Goal: Task Accomplishment & Management: Use online tool/utility

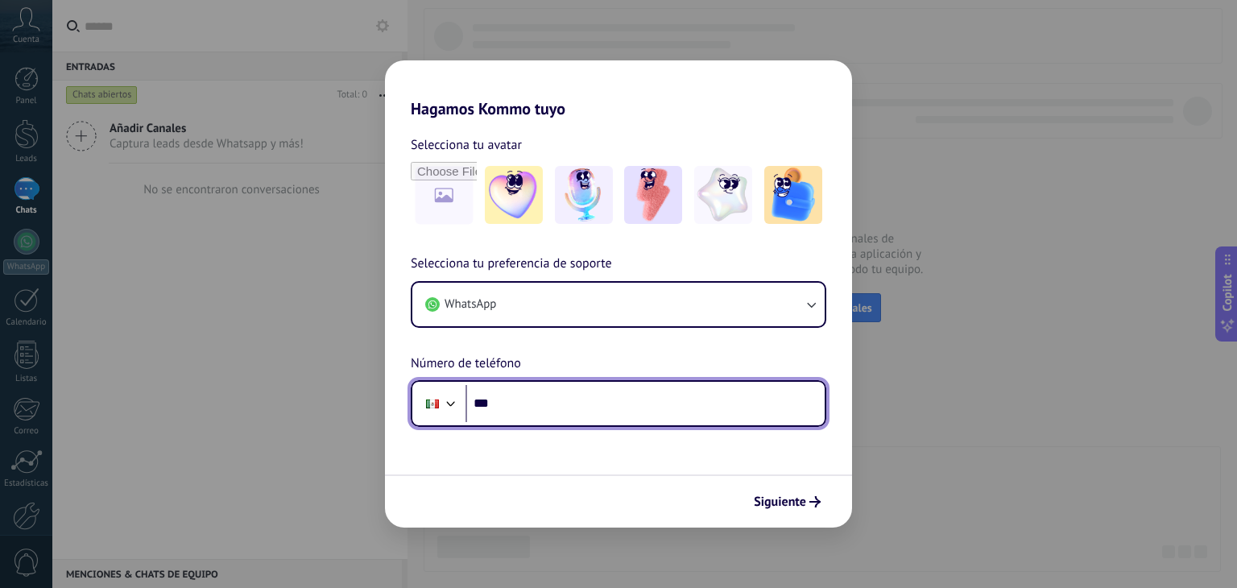
click at [676, 403] on input "***" at bounding box center [644, 403] width 359 height 37
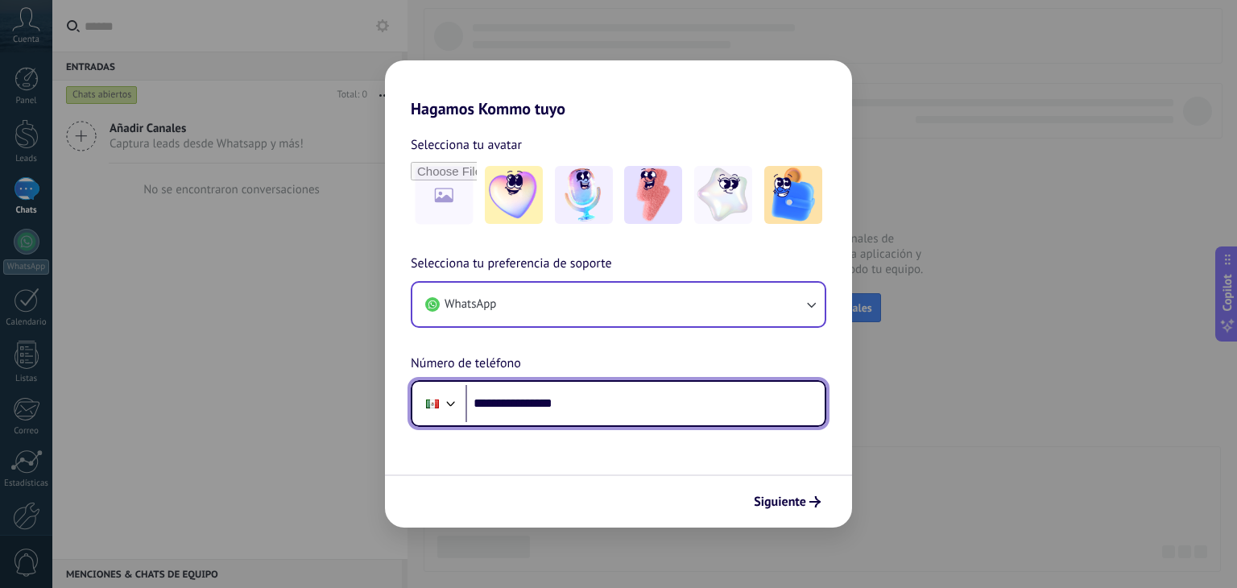
type input "**********"
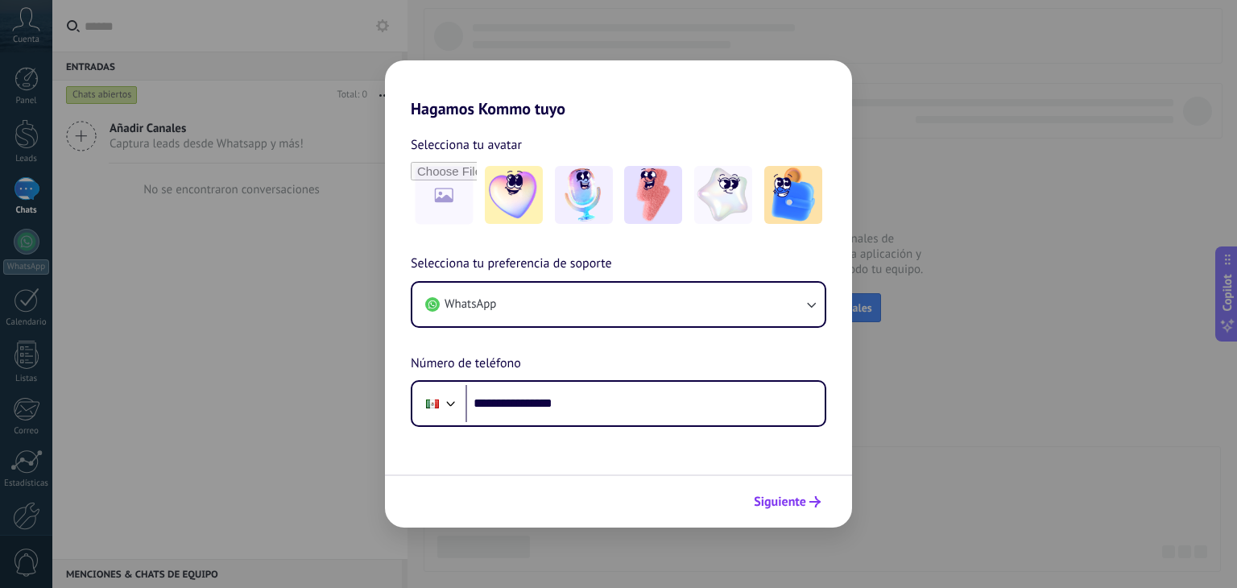
click at [782, 502] on span "Siguiente" at bounding box center [780, 501] width 52 height 11
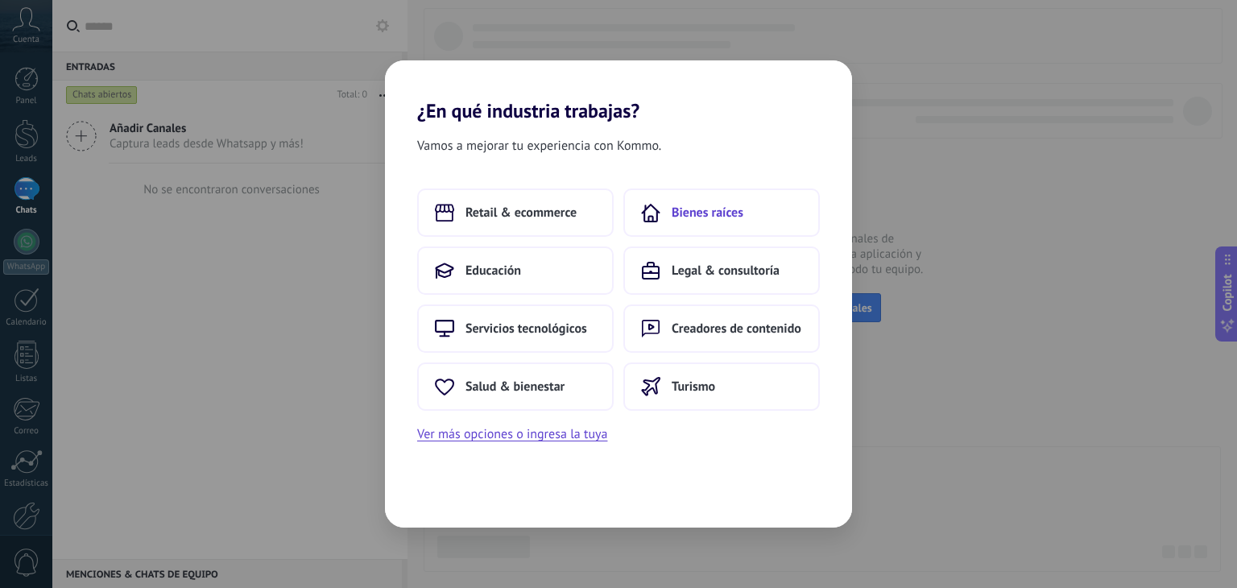
click at [731, 210] on span "Bienes raíces" at bounding box center [708, 213] width 72 height 16
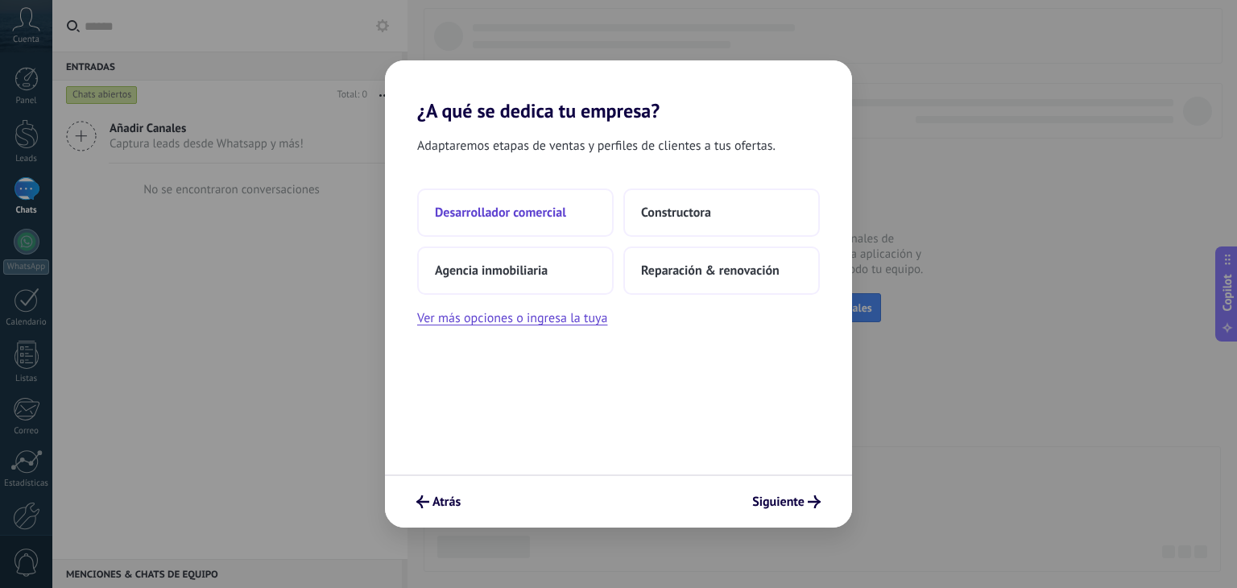
click at [545, 217] on span "Desarrollador comercial" at bounding box center [500, 213] width 131 height 16
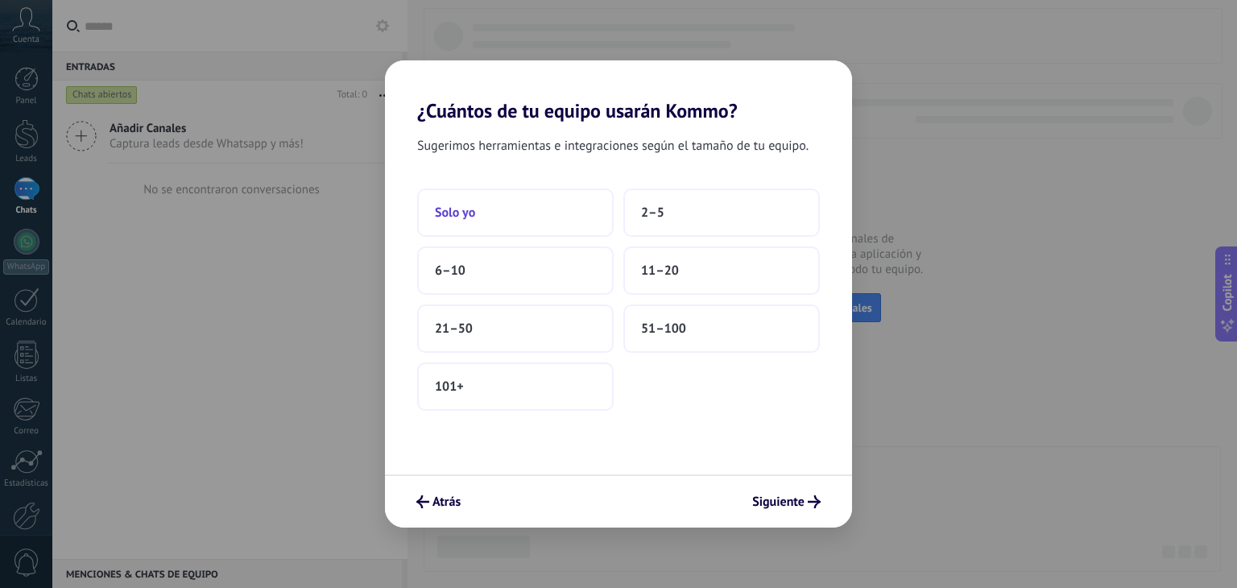
click at [530, 217] on button "Solo yo" at bounding box center [515, 212] width 196 height 48
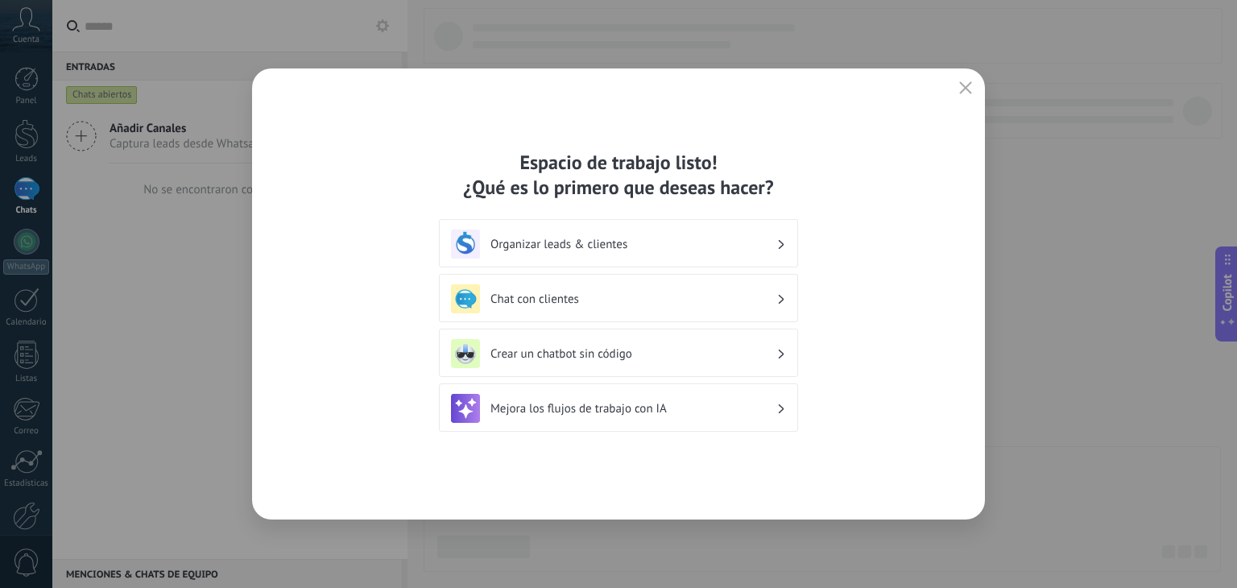
click at [625, 240] on h3 "Organizar leads & clientes" at bounding box center [633, 244] width 286 height 15
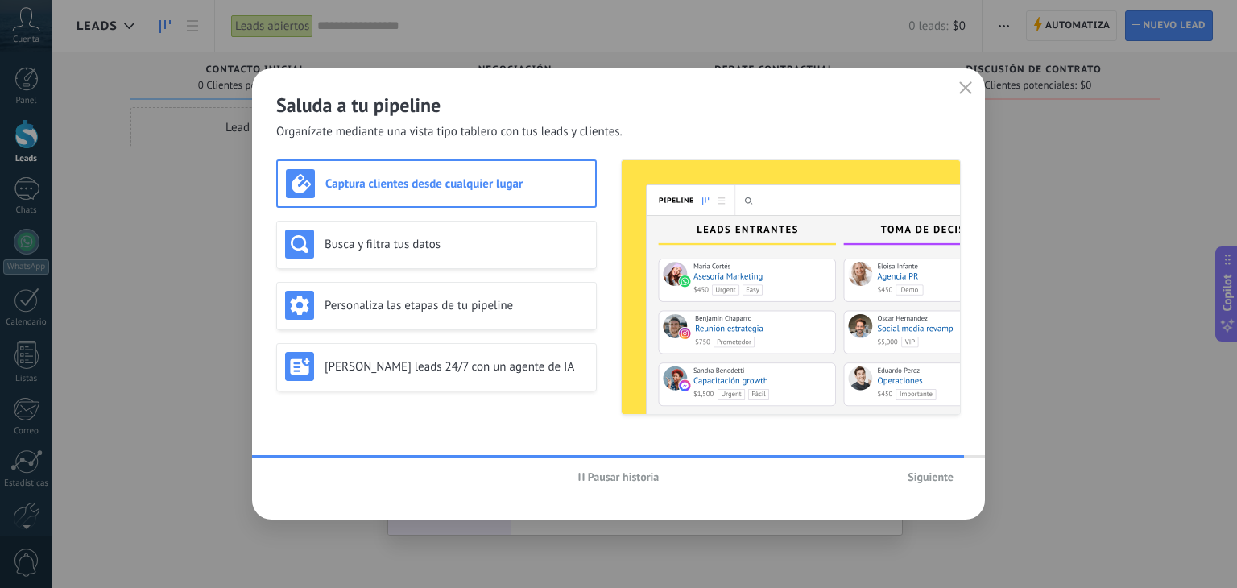
click at [513, 188] on h3 "Captura clientes desde cualquier lugar" at bounding box center [456, 183] width 262 height 15
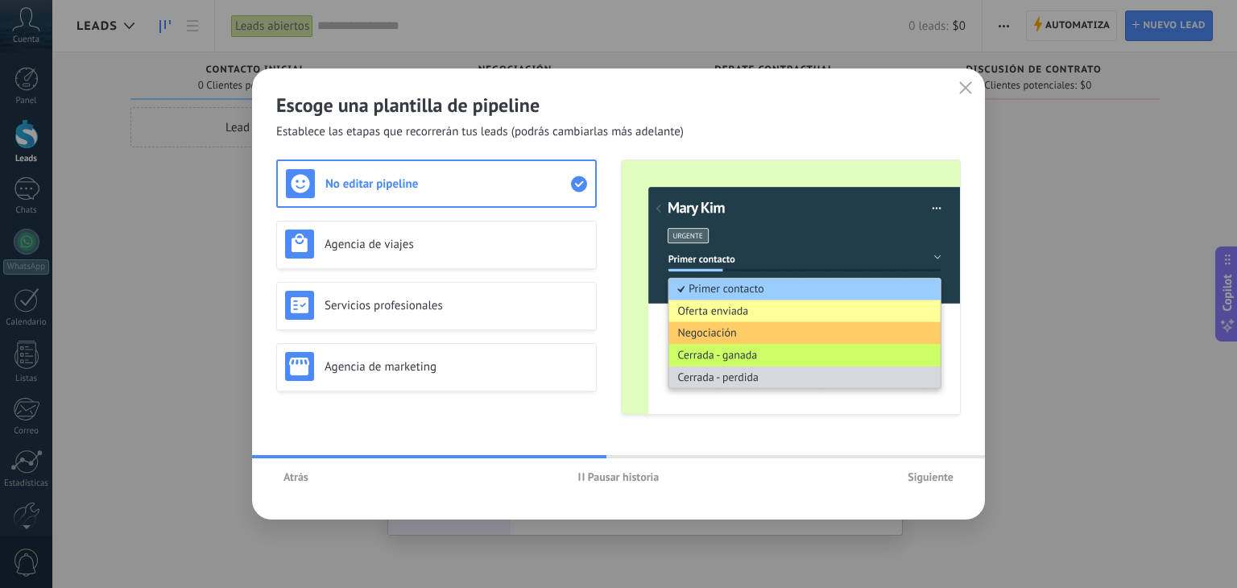
click at [920, 476] on span "Siguiente" at bounding box center [931, 476] width 46 height 11
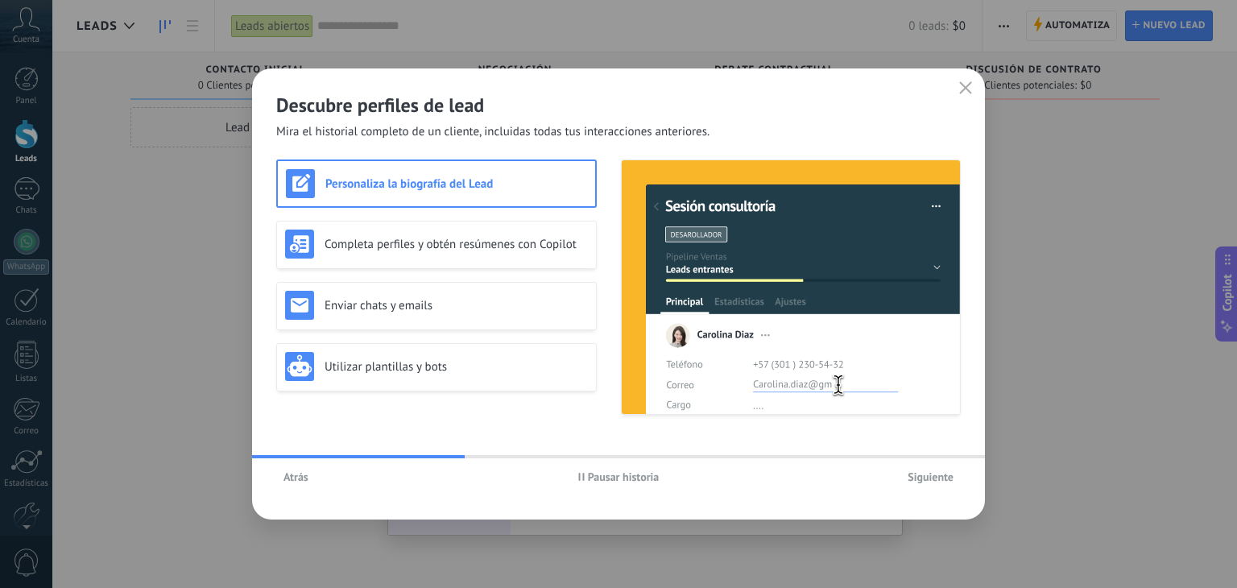
click at [920, 476] on span "Siguiente" at bounding box center [931, 476] width 46 height 11
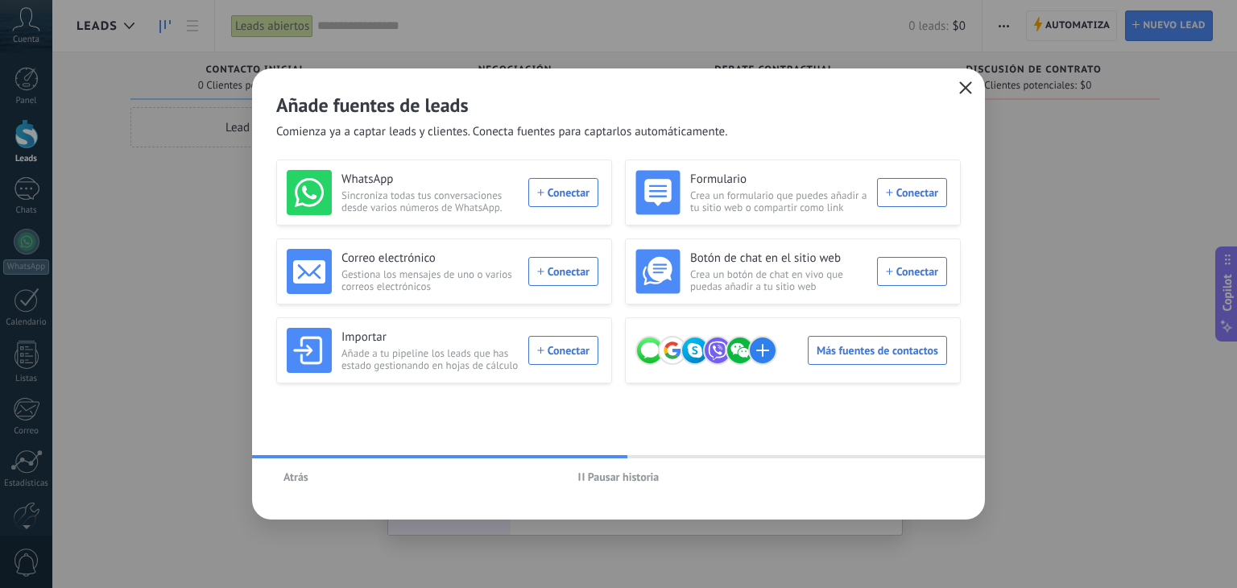
click at [968, 85] on use "button" at bounding box center [966, 87] width 12 height 12
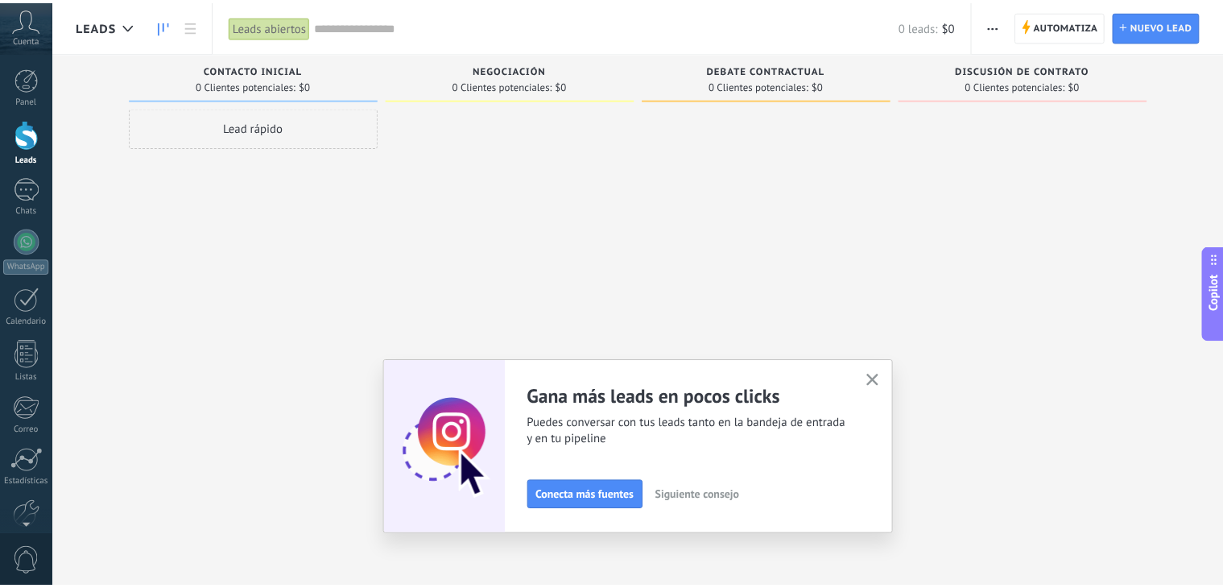
scroll to position [81, 0]
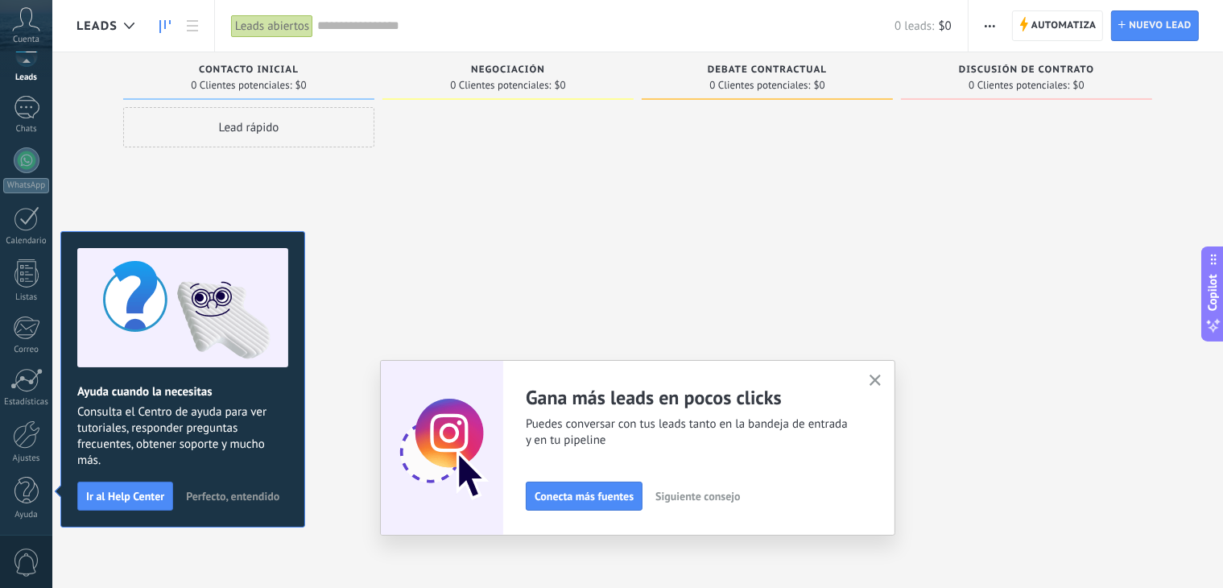
click at [880, 378] on icon "button" at bounding box center [876, 380] width 12 height 12
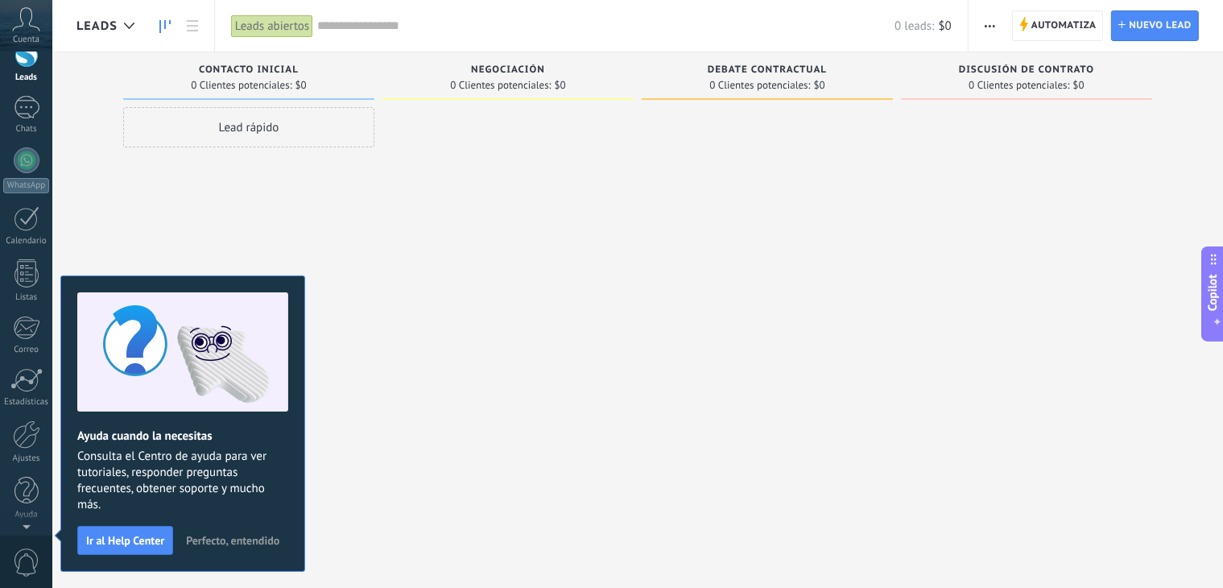
scroll to position [0, 0]
click at [1043, 30] on span "Automatiza" at bounding box center [1064, 25] width 65 height 29
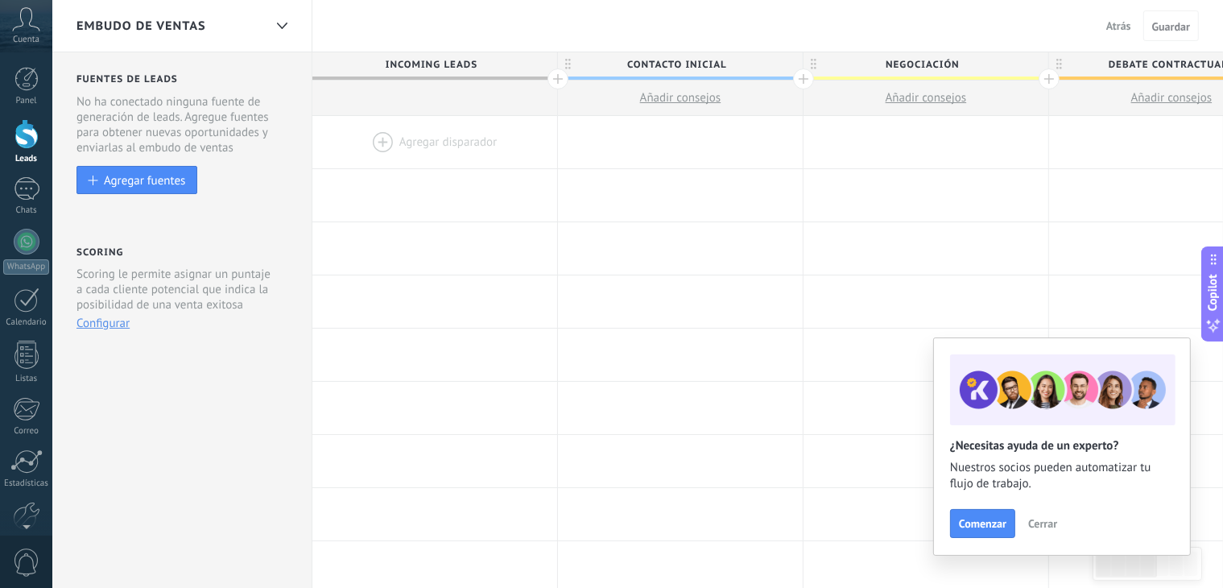
click at [802, 78] on div at bounding box center [803, 78] width 21 height 21
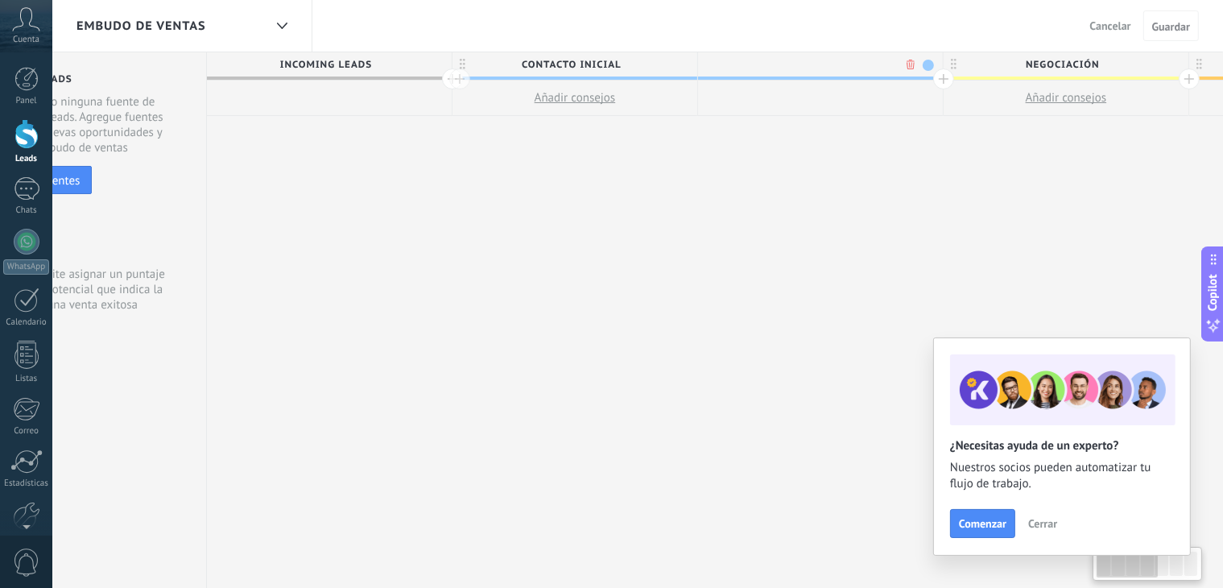
scroll to position [0, 119]
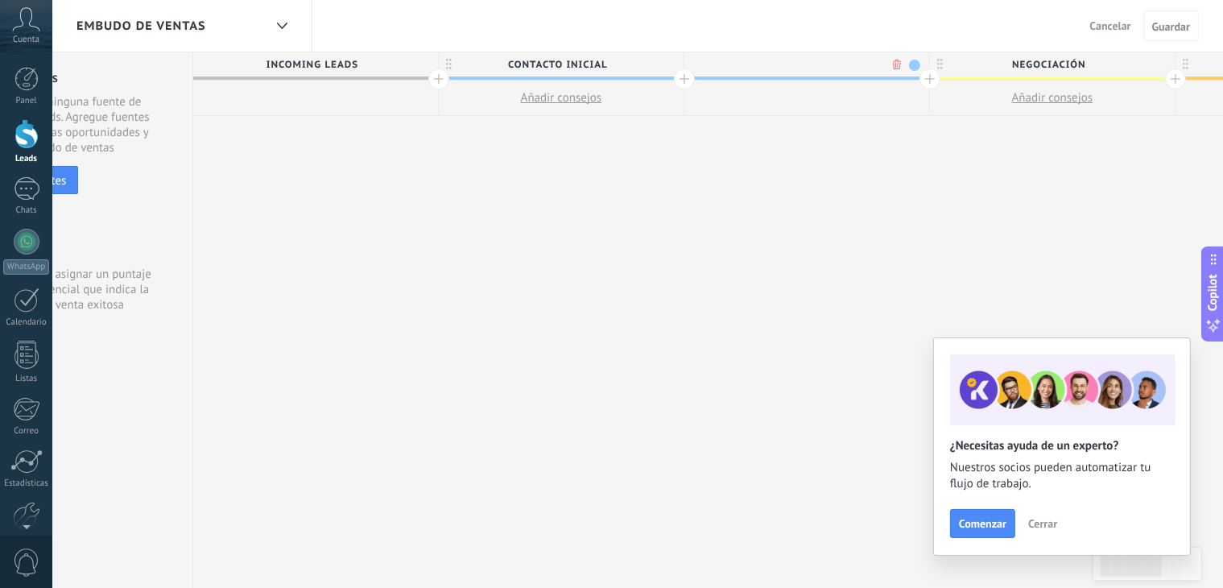
click at [916, 66] on span at bounding box center [914, 65] width 11 height 11
click at [931, 114] on span at bounding box center [928, 112] width 14 height 15
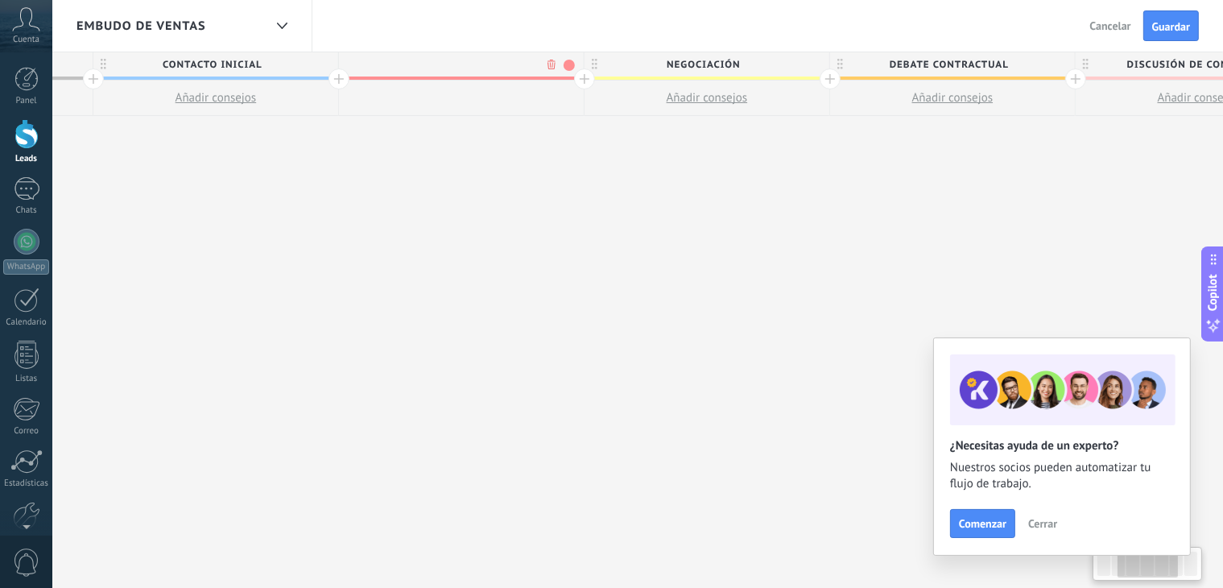
scroll to position [0, 464]
click at [480, 64] on div at bounding box center [462, 64] width 245 height 24
type input "**********"
click at [1163, 30] on span "Guardar" at bounding box center [1171, 26] width 38 height 11
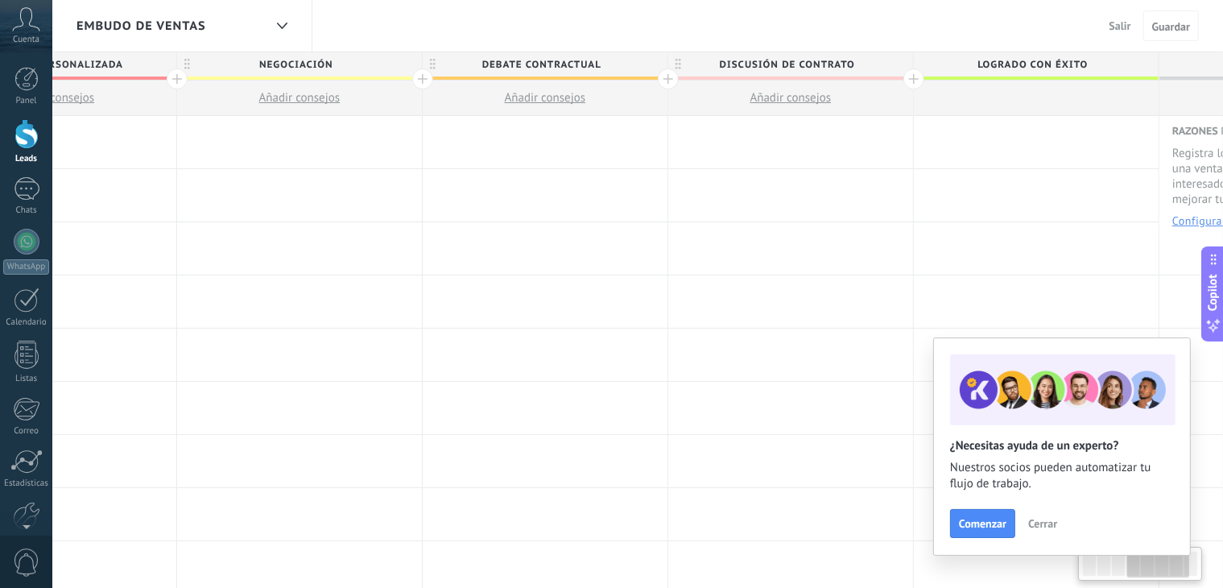
scroll to position [0, 873]
click at [853, 67] on span "Discusión de contrato" at bounding box center [786, 64] width 237 height 25
click at [900, 63] on span at bounding box center [897, 65] width 11 height 11
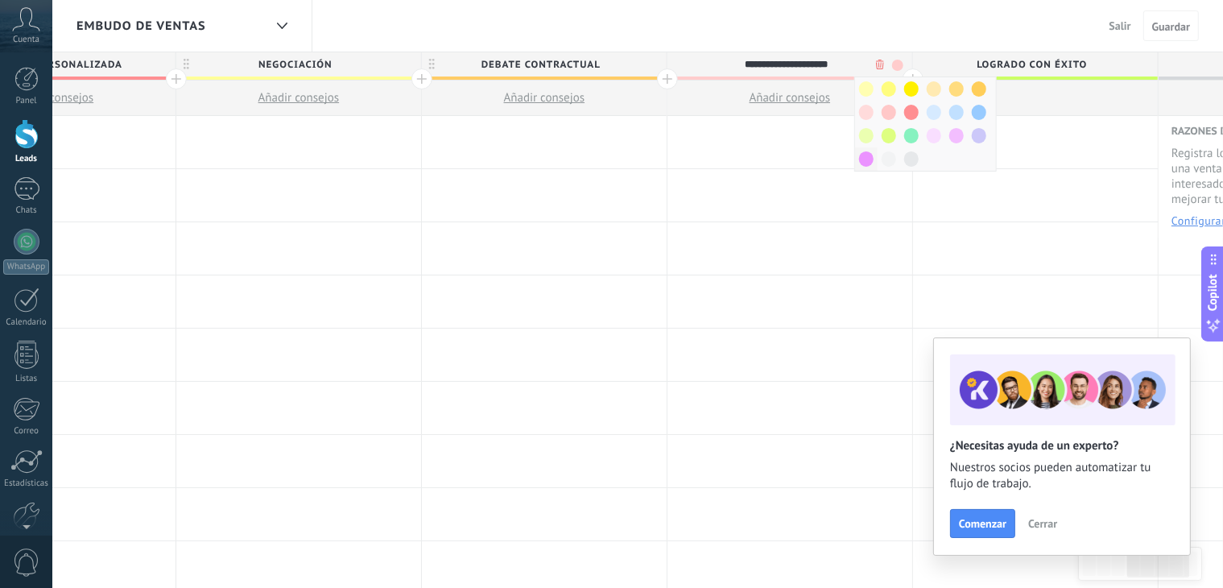
click at [864, 159] on span at bounding box center [866, 158] width 14 height 15
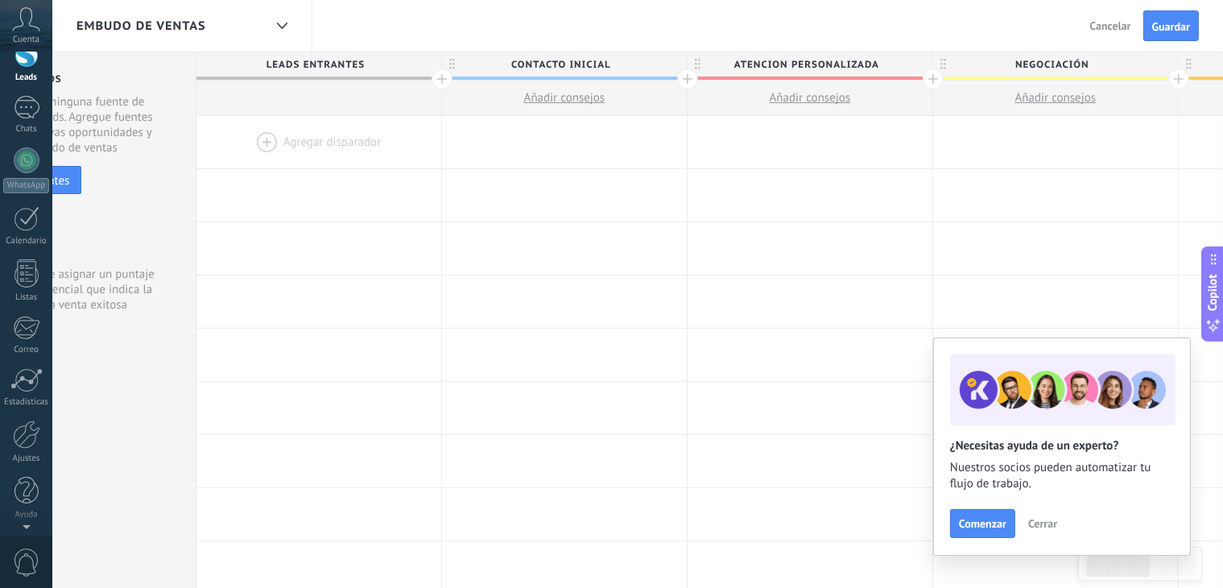
scroll to position [0, 0]
click at [14, 23] on icon at bounding box center [26, 19] width 28 height 24
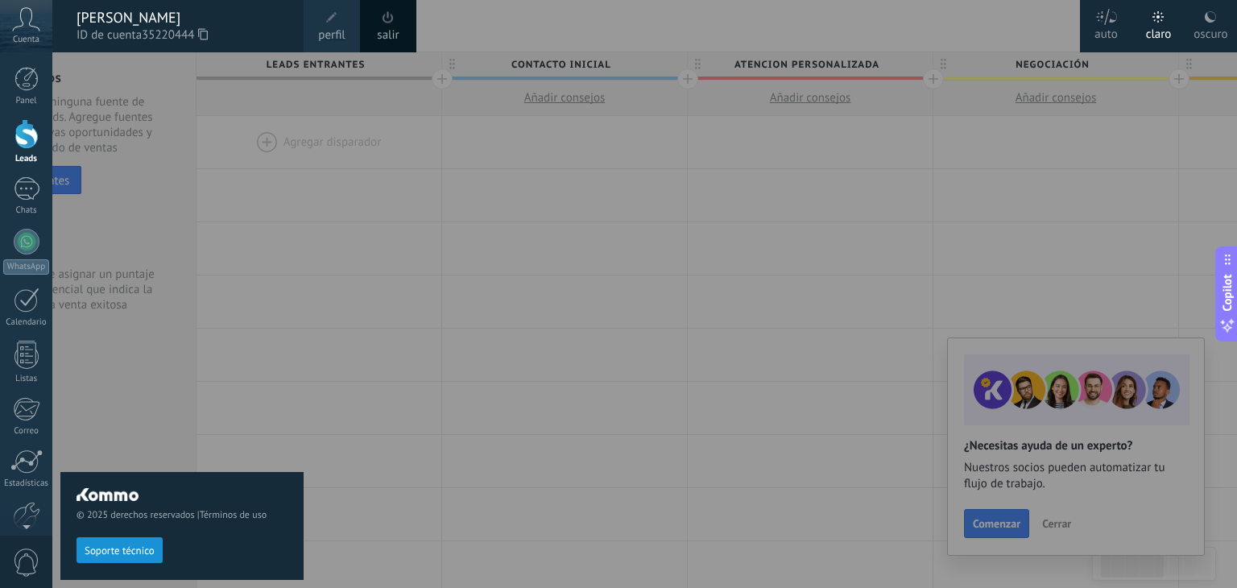
click at [446, 291] on div at bounding box center [670, 294] width 1237 height 588
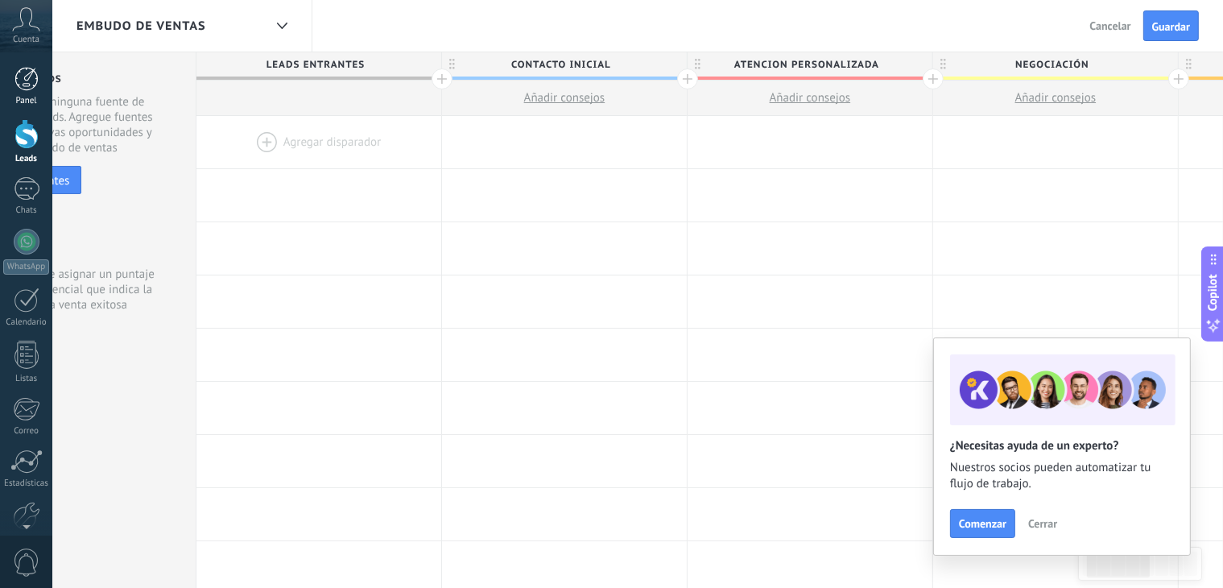
click at [35, 80] on div at bounding box center [26, 79] width 24 height 24
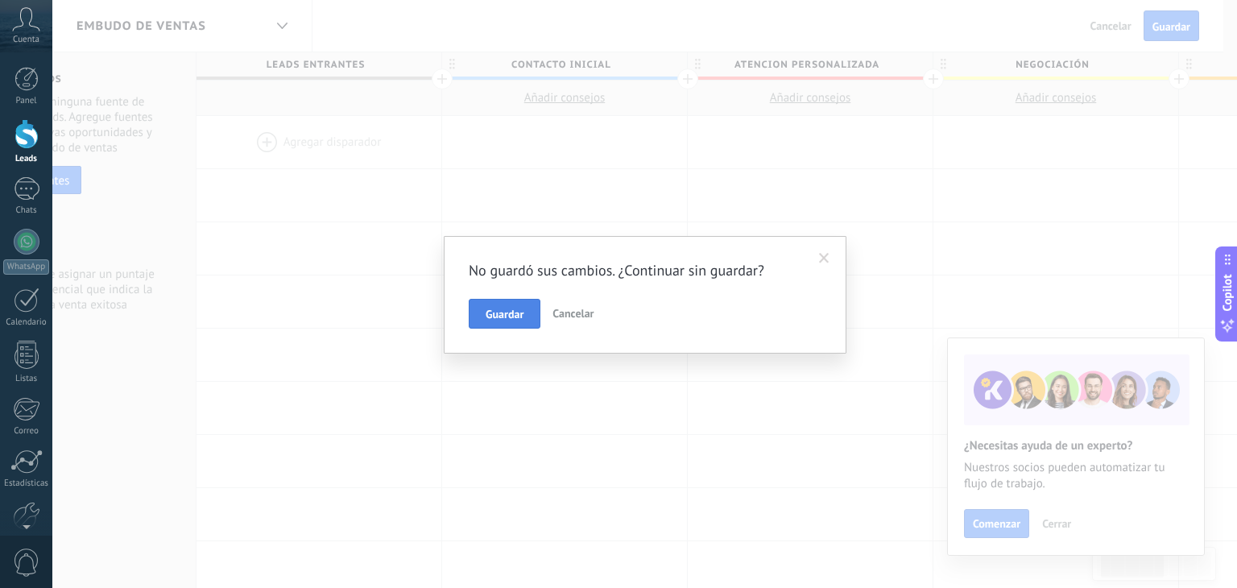
click at [487, 313] on span "Guardar" at bounding box center [505, 313] width 38 height 11
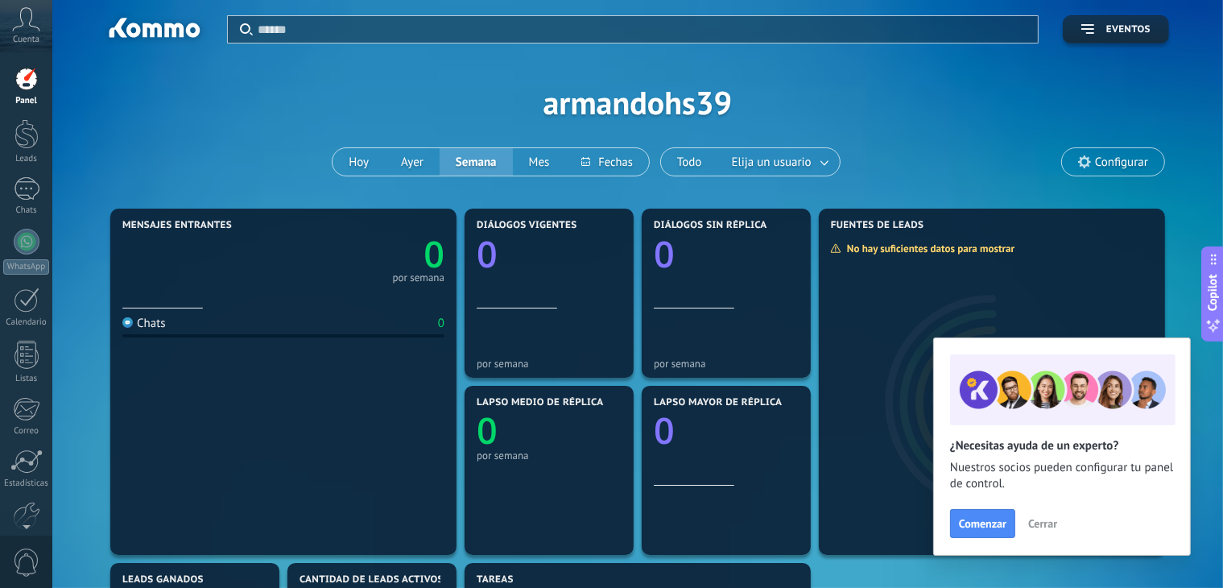
click at [16, 28] on icon at bounding box center [26, 19] width 28 height 24
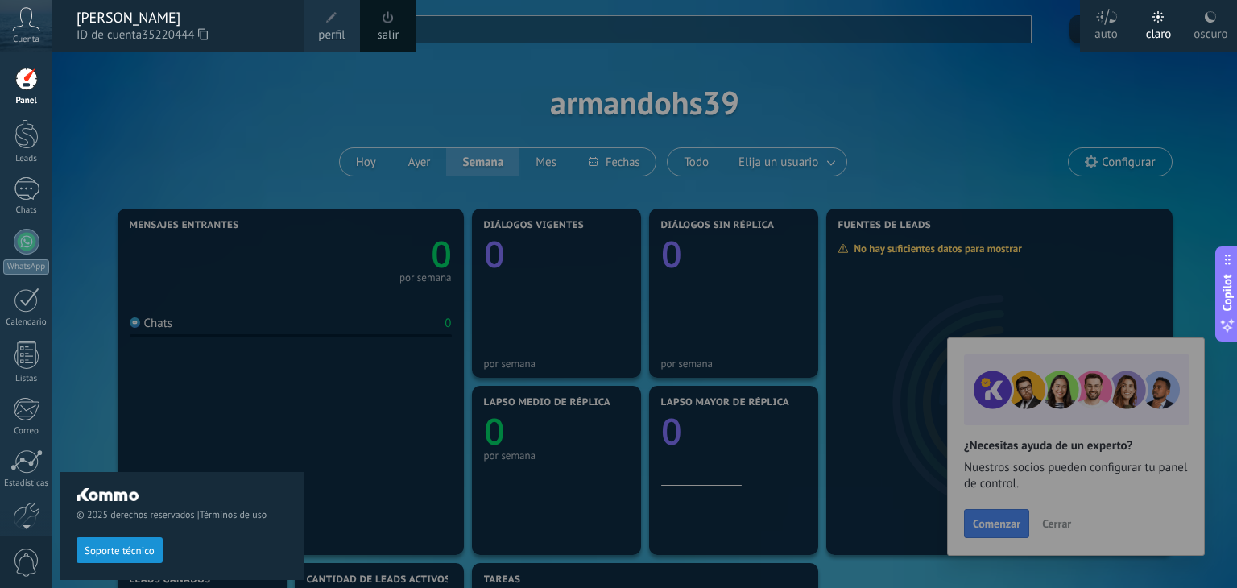
click at [132, 2] on div "[PERSON_NAME] ID de cuenta 35220444" at bounding box center [177, 26] width 251 height 52
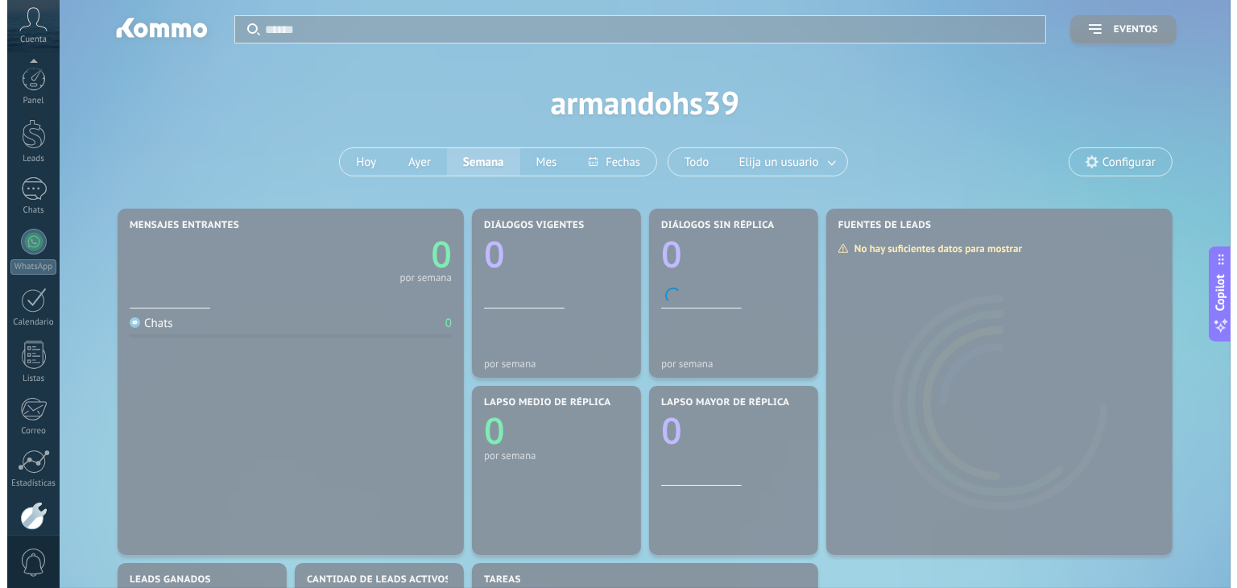
scroll to position [81, 0]
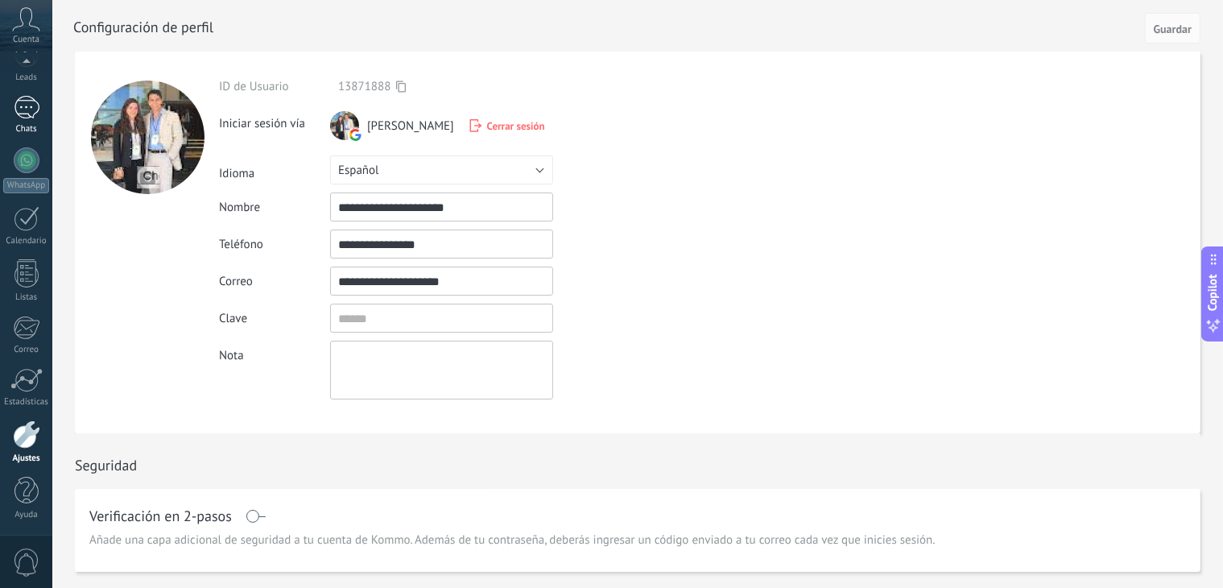
click at [29, 101] on div at bounding box center [27, 107] width 26 height 23
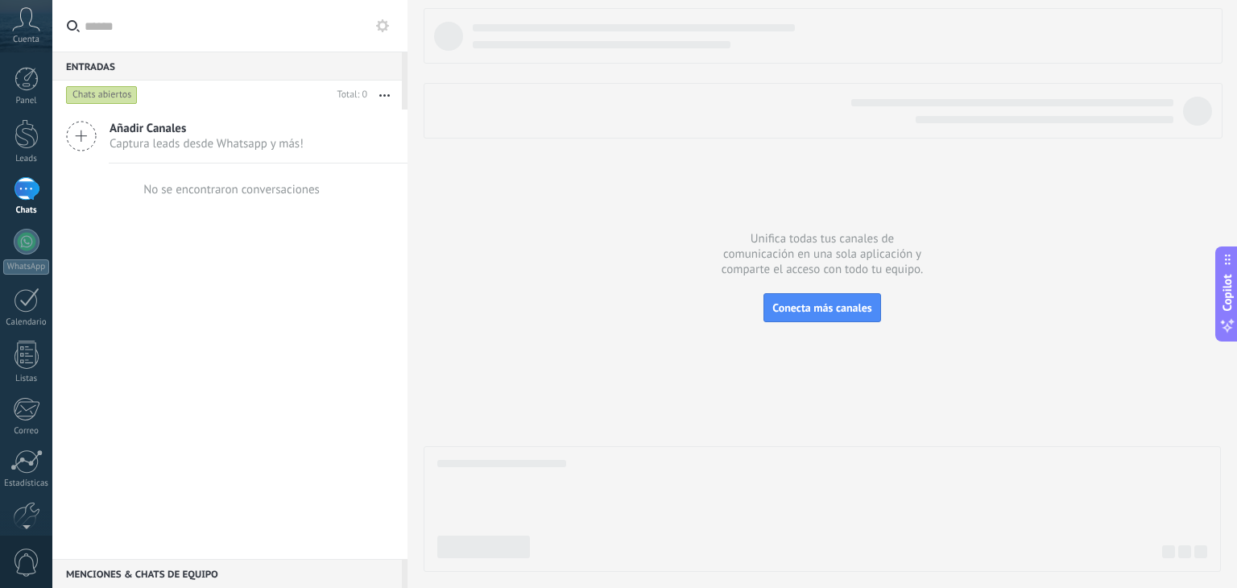
click at [29, 18] on icon at bounding box center [26, 19] width 28 height 24
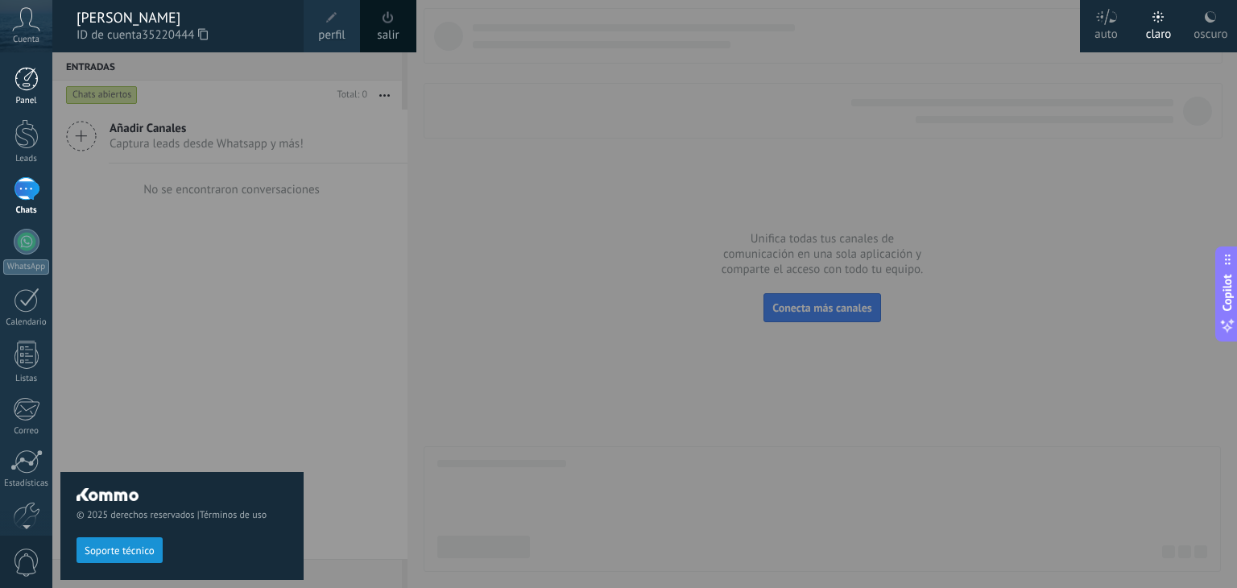
click at [29, 75] on div at bounding box center [26, 79] width 24 height 24
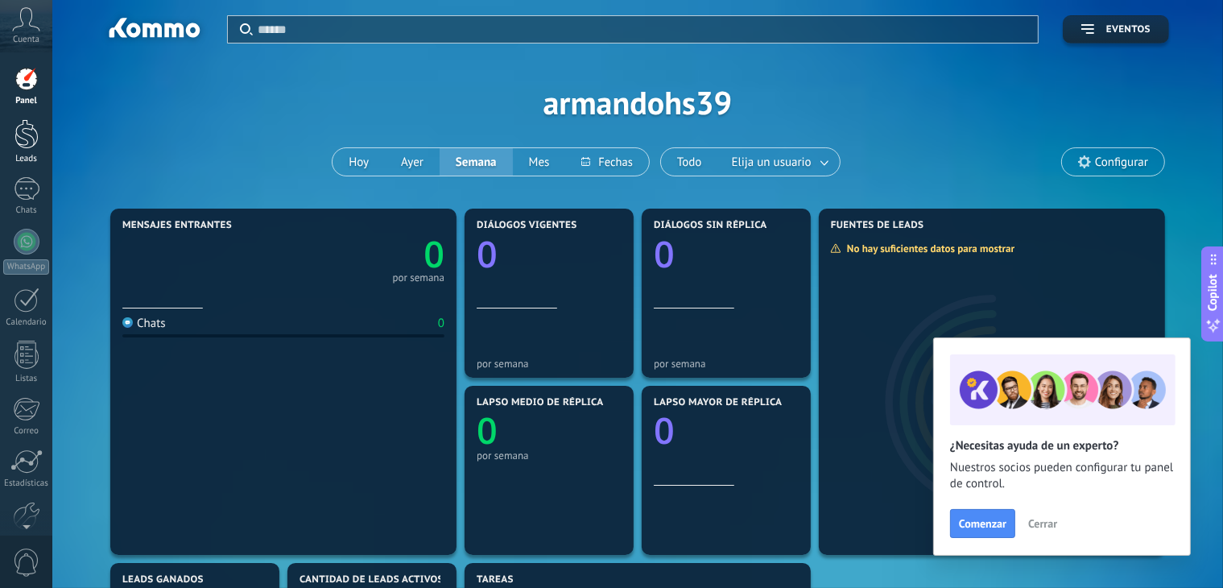
click at [32, 154] on div "Leads" at bounding box center [26, 159] width 47 height 10
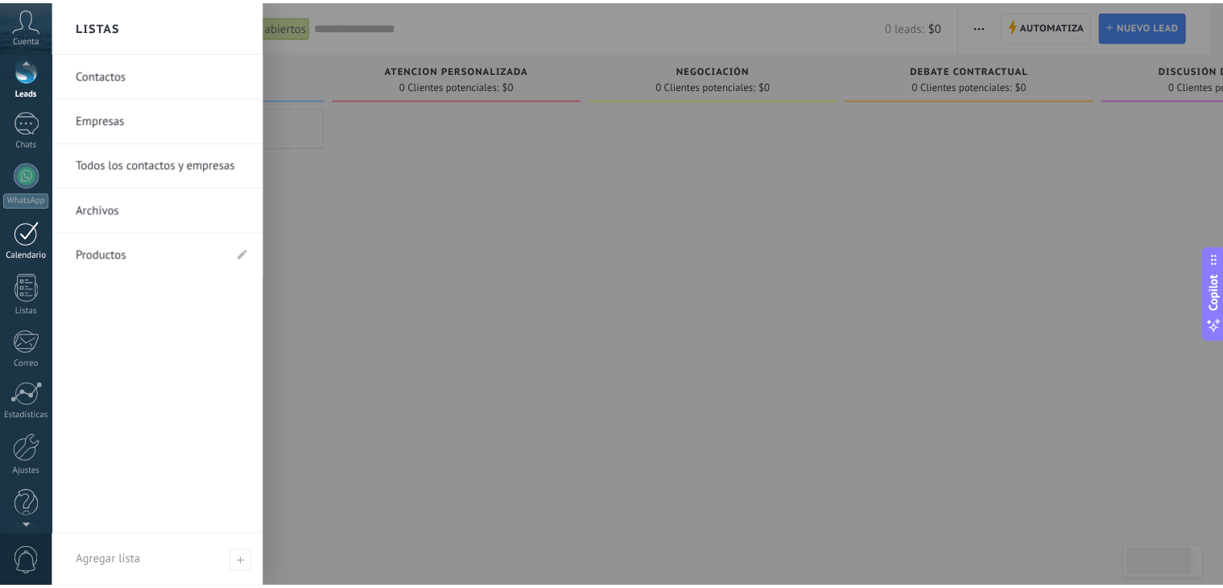
scroll to position [81, 0]
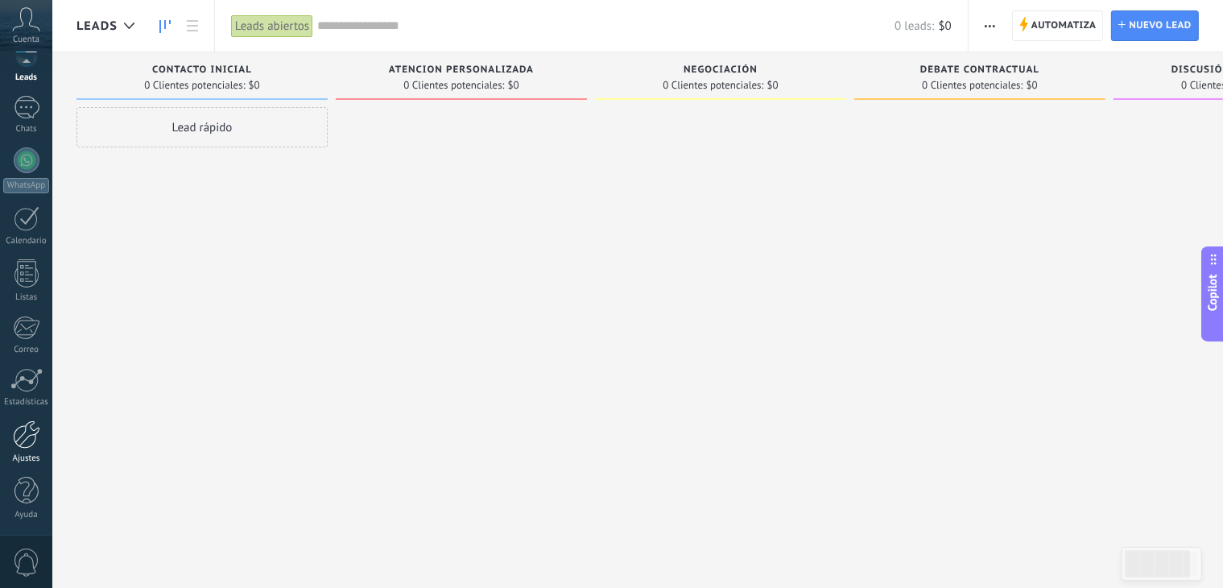
click at [23, 440] on div at bounding box center [26, 434] width 27 height 28
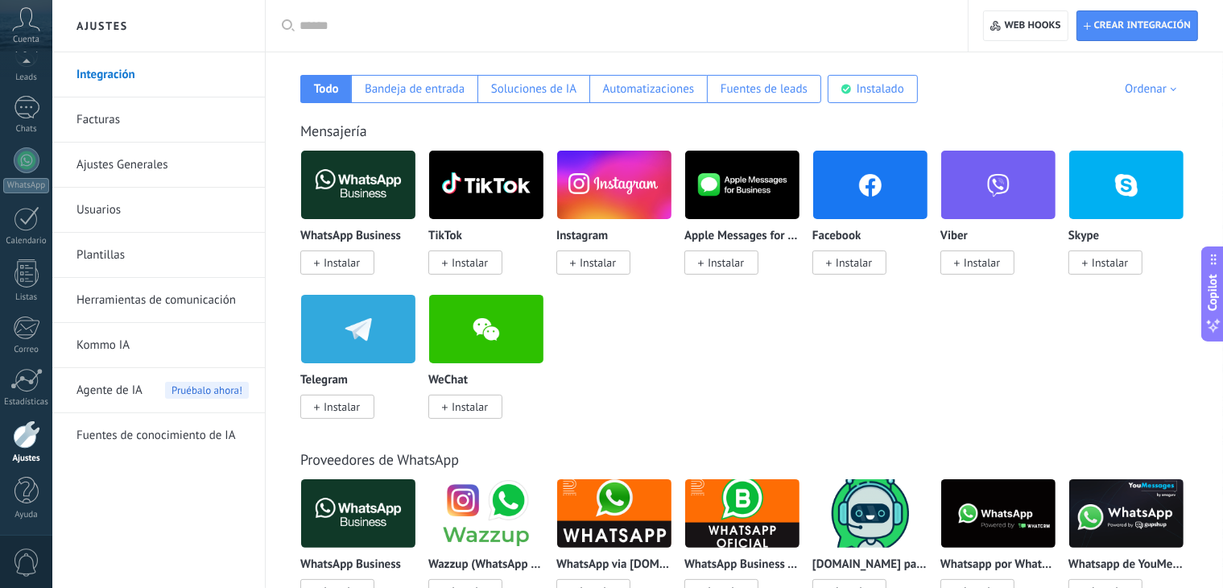
scroll to position [261, 0]
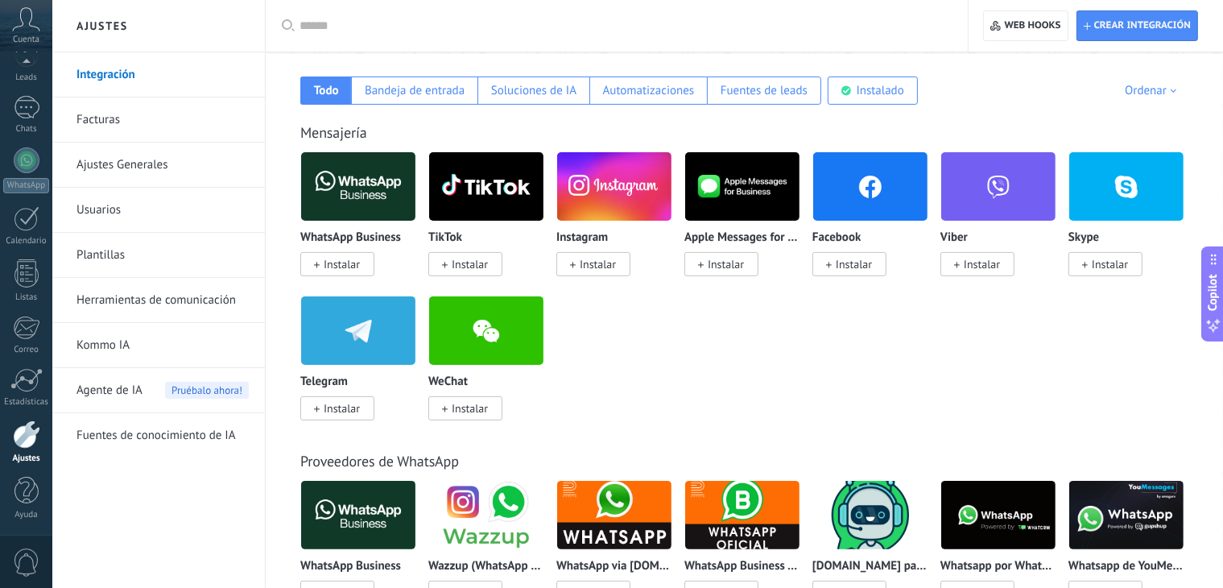
click at [338, 411] on span "Instalar" at bounding box center [342, 408] width 36 height 14
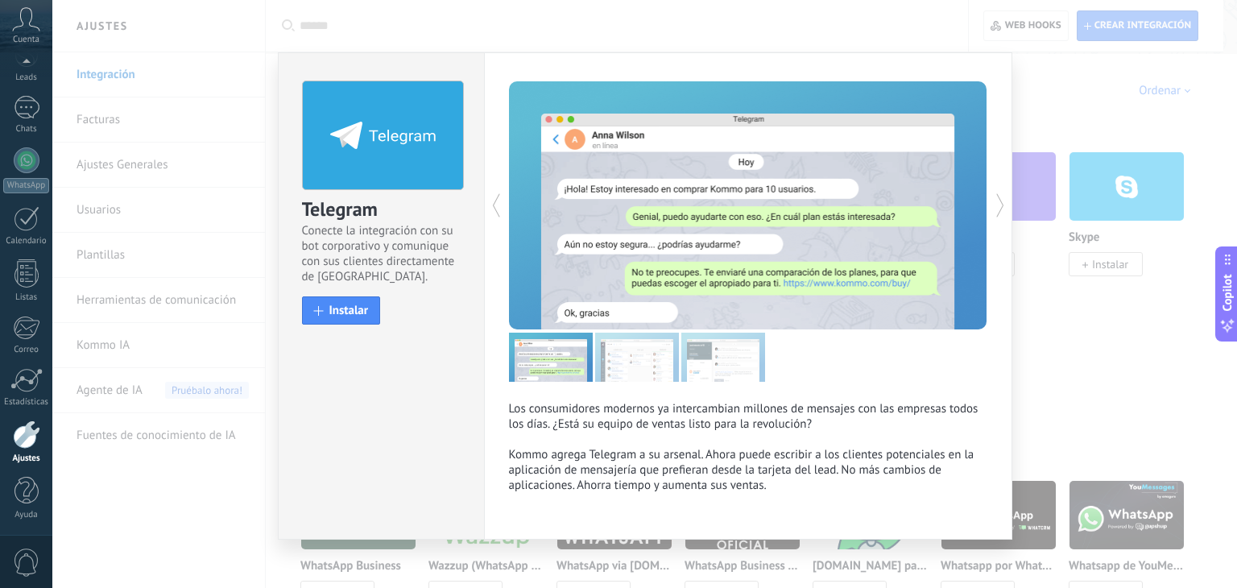
click at [363, 295] on div "Telegram Conecte la integración con su bot corporativo y comunique con sus clie…" at bounding box center [381, 195] width 205 height 284
click at [362, 300] on button "Instalar" at bounding box center [341, 310] width 79 height 28
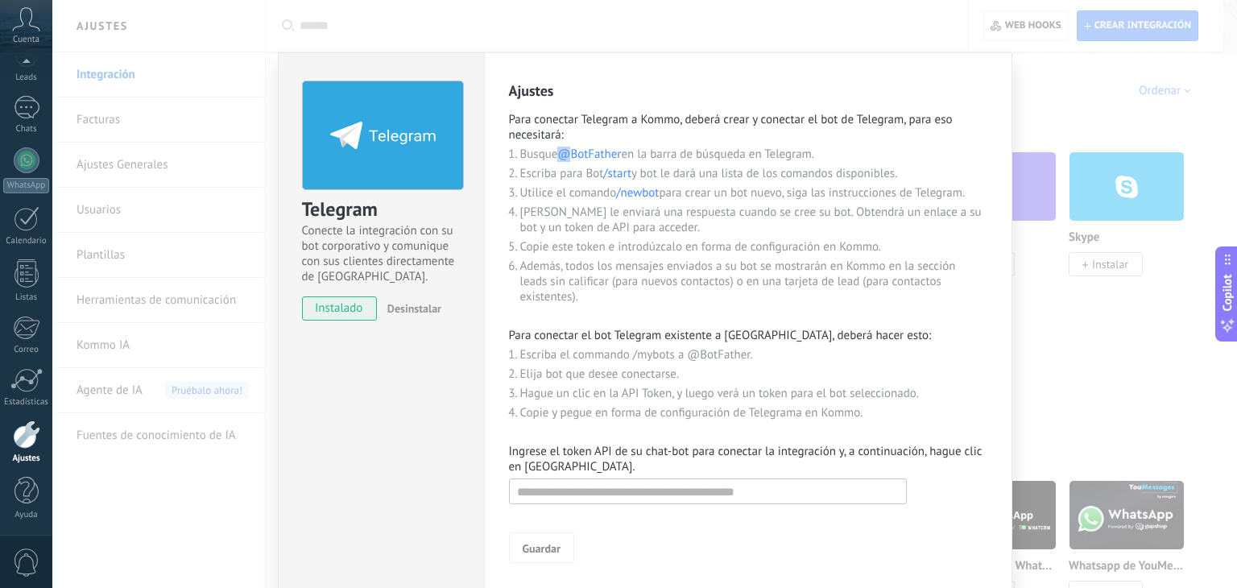
drag, startPoint x: 558, startPoint y: 155, endPoint x: 586, endPoint y: 155, distance: 28.2
click at [586, 155] on span "@BotFather" at bounding box center [589, 154] width 64 height 15
click at [676, 162] on li "Busque @BotFather en la barra de búsqueda en Telegram." at bounding box center [753, 154] width 467 height 15
drag, startPoint x: 559, startPoint y: 155, endPoint x: 621, endPoint y: 159, distance: 62.1
click at [621, 159] on span "@BotFather" at bounding box center [589, 154] width 64 height 15
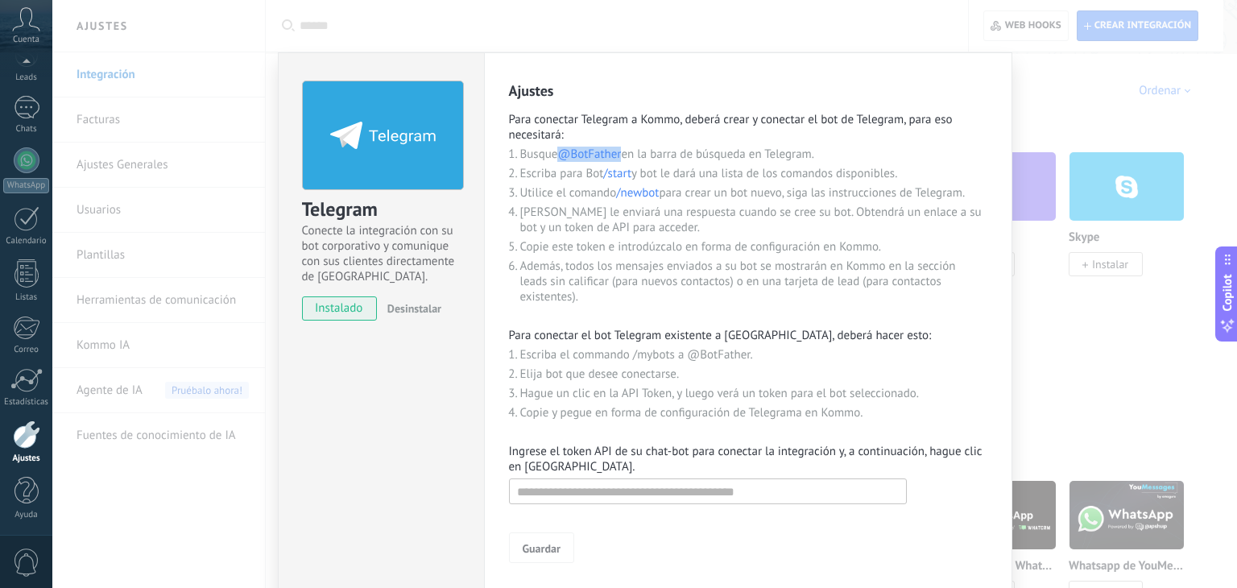
copy span "@BotFather"
drag, startPoint x: 616, startPoint y: 196, endPoint x: 666, endPoint y: 195, distance: 50.0
click at [666, 195] on li "Utilice el comando /newbot para crear un bot nuevo, siga las instrucciones de T…" at bounding box center [753, 192] width 467 height 15
click at [588, 191] on li "Utilice el comando /newbot para crear un bot nuevo, siga las instrucciones de T…" at bounding box center [753, 192] width 467 height 15
drag, startPoint x: 613, startPoint y: 192, endPoint x: 630, endPoint y: 195, distance: 17.2
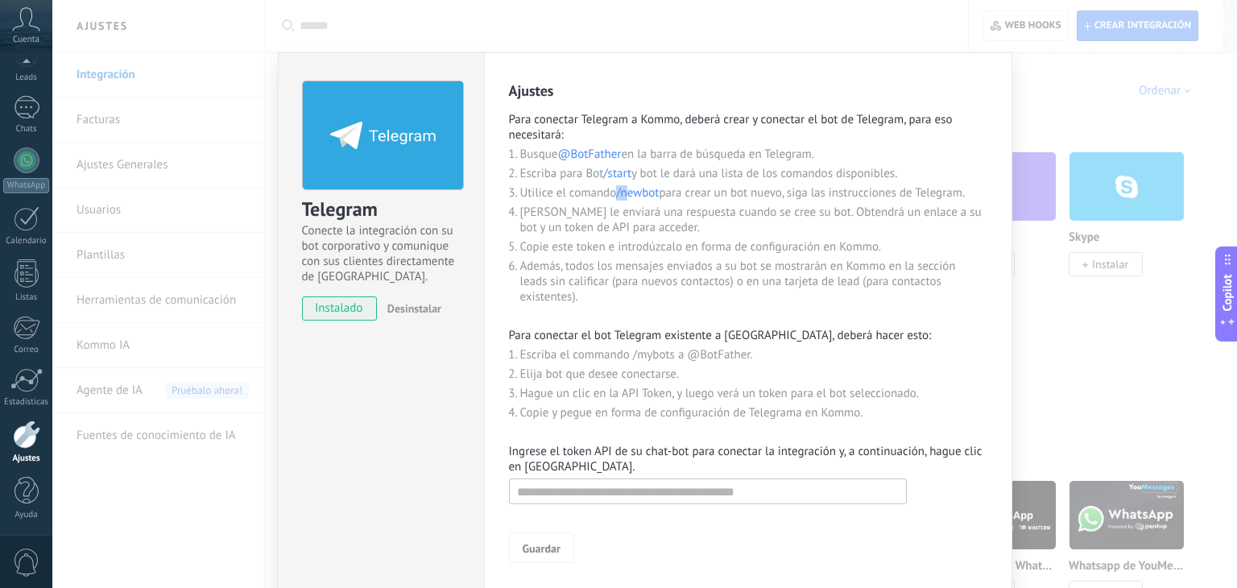
click at [630, 195] on li "Utilice el comando /newbot para crear un bot nuevo, siga las instrucciones de T…" at bounding box center [753, 192] width 467 height 15
click at [642, 194] on span "/newbot" at bounding box center [637, 192] width 43 height 15
drag, startPoint x: 615, startPoint y: 194, endPoint x: 660, endPoint y: 194, distance: 45.1
click at [660, 194] on li "Utilice el comando /newbot para crear un bot nuevo, siga las instrucciones de T…" at bounding box center [753, 192] width 467 height 15
copy span "/newbot"
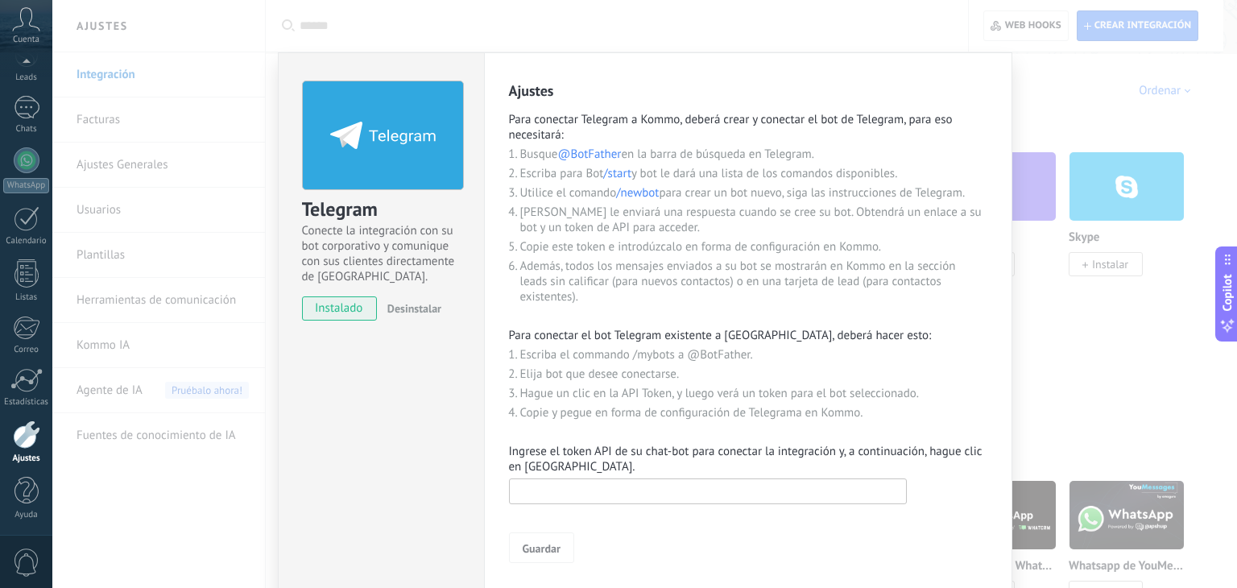
click at [638, 495] on input "text" at bounding box center [708, 491] width 398 height 26
paste input "**********"
type input "**********"
click at [541, 544] on span "Guardar" at bounding box center [542, 548] width 38 height 11
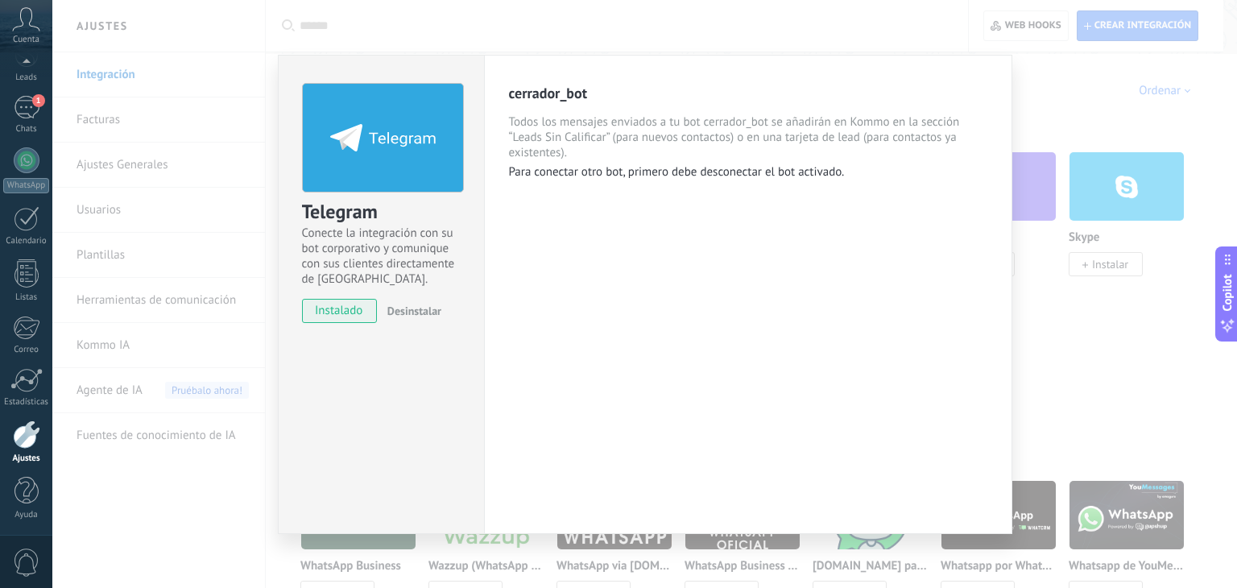
click at [1062, 147] on div "Telegram Conecte la integración con su bot corporativo y comunique con sus clie…" at bounding box center [644, 294] width 1185 height 588
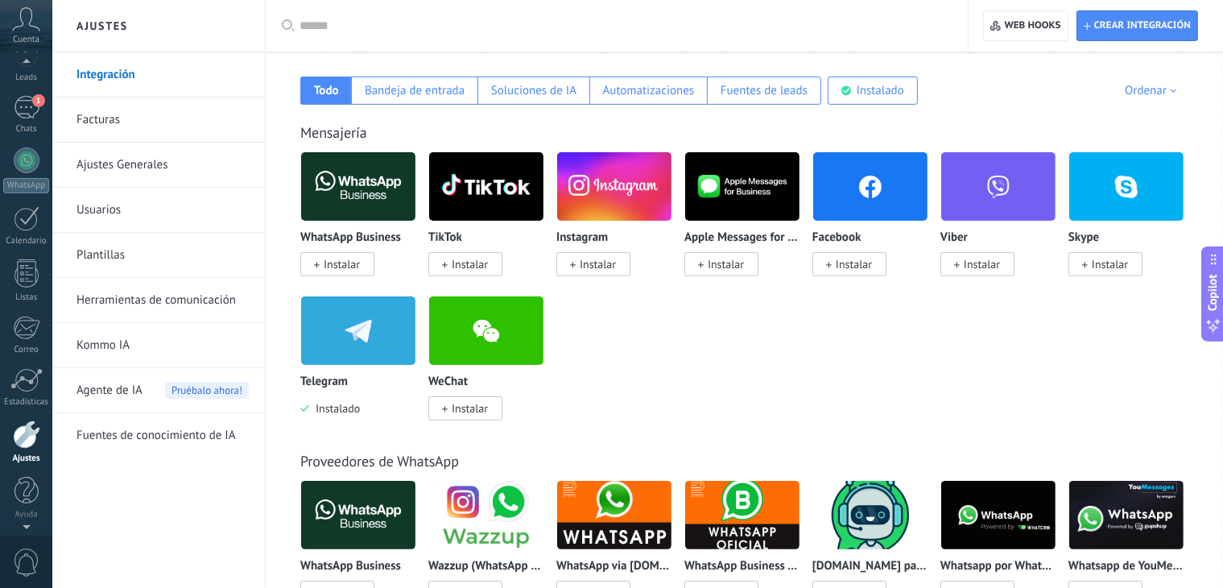
scroll to position [71, 0]
click at [31, 106] on div "1" at bounding box center [27, 117] width 26 height 23
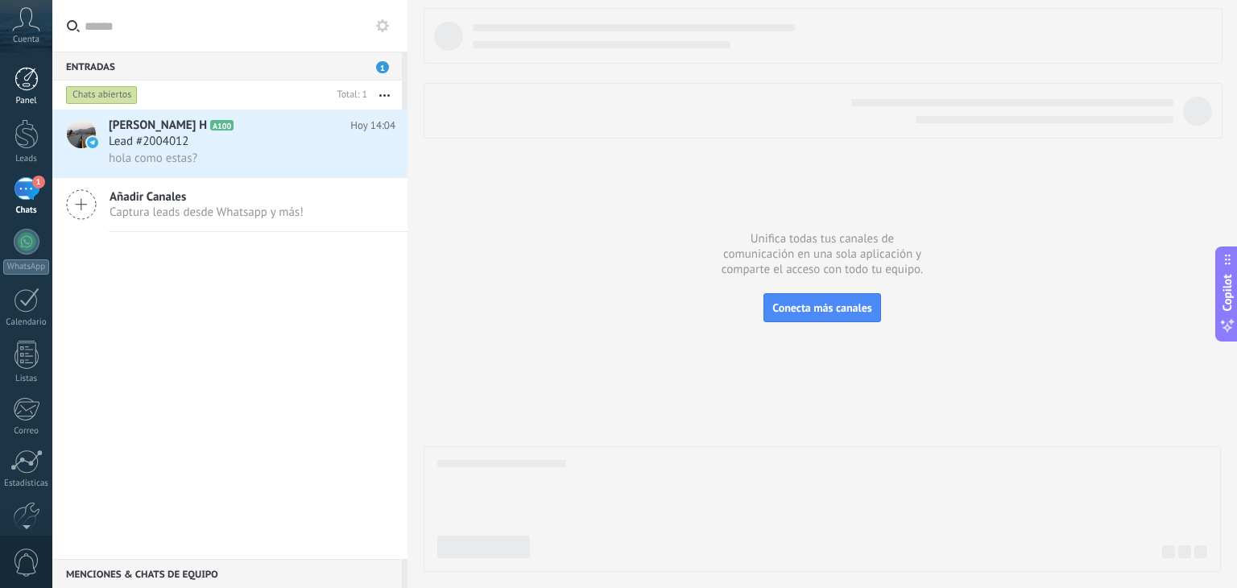
click at [31, 80] on div at bounding box center [26, 79] width 24 height 24
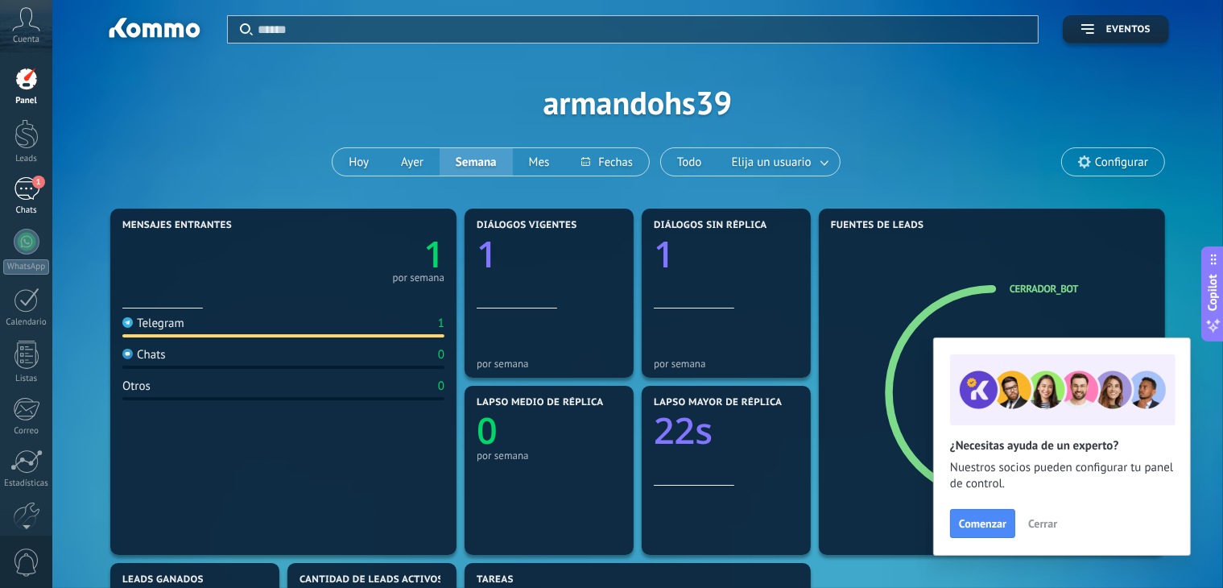
click at [19, 195] on div "1" at bounding box center [27, 188] width 26 height 23
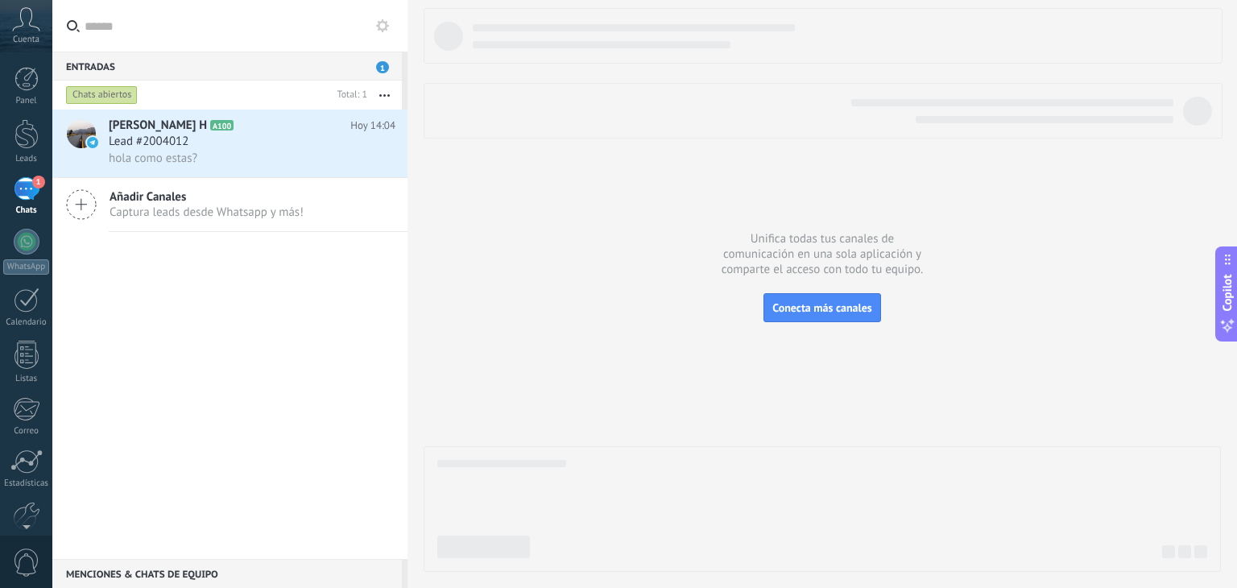
click at [553, 255] on div at bounding box center [822, 290] width 797 height 564
click at [31, 361] on div at bounding box center [26, 355] width 24 height 28
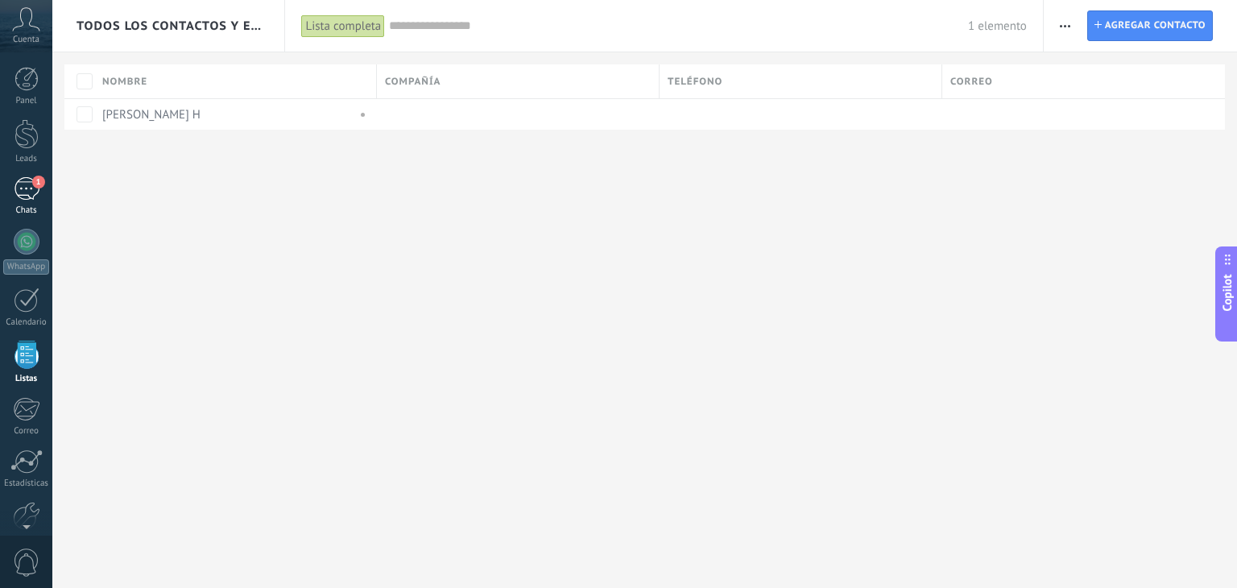
click at [23, 191] on div "1" at bounding box center [27, 188] width 26 height 23
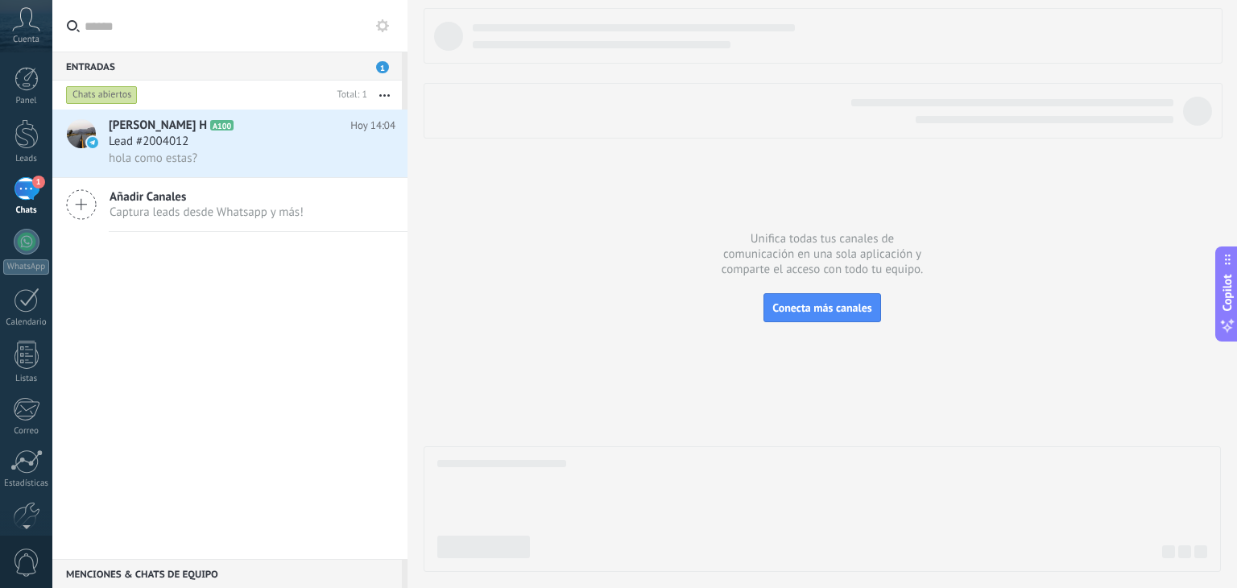
click at [516, 305] on div at bounding box center [822, 290] width 797 height 564
click at [325, 132] on h2 "[PERSON_NAME] H A100" at bounding box center [230, 126] width 242 height 16
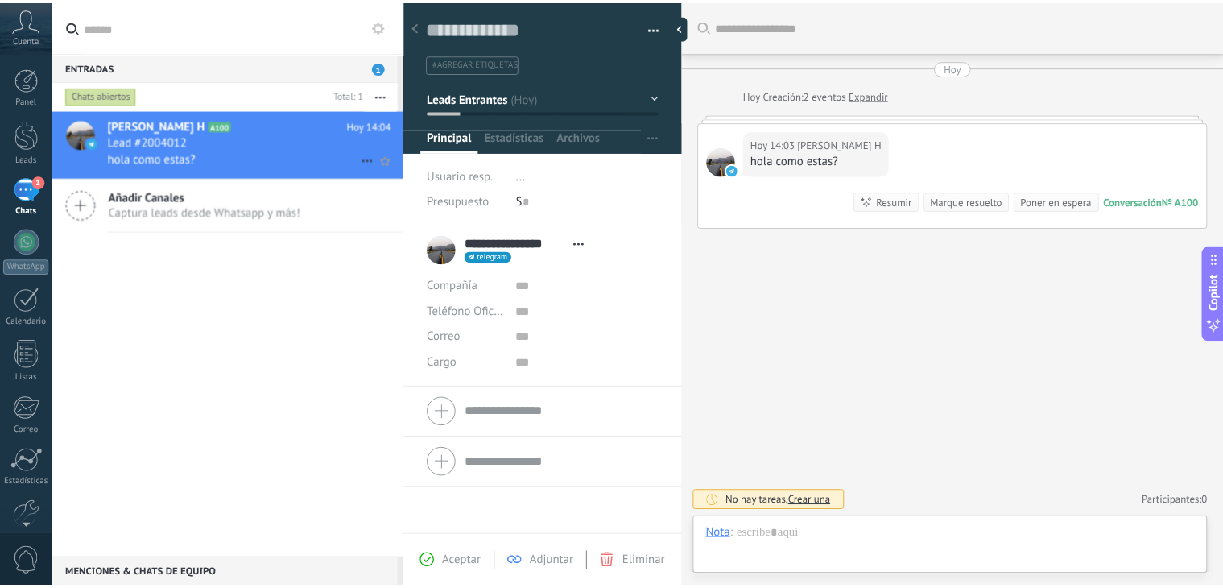
scroll to position [23, 0]
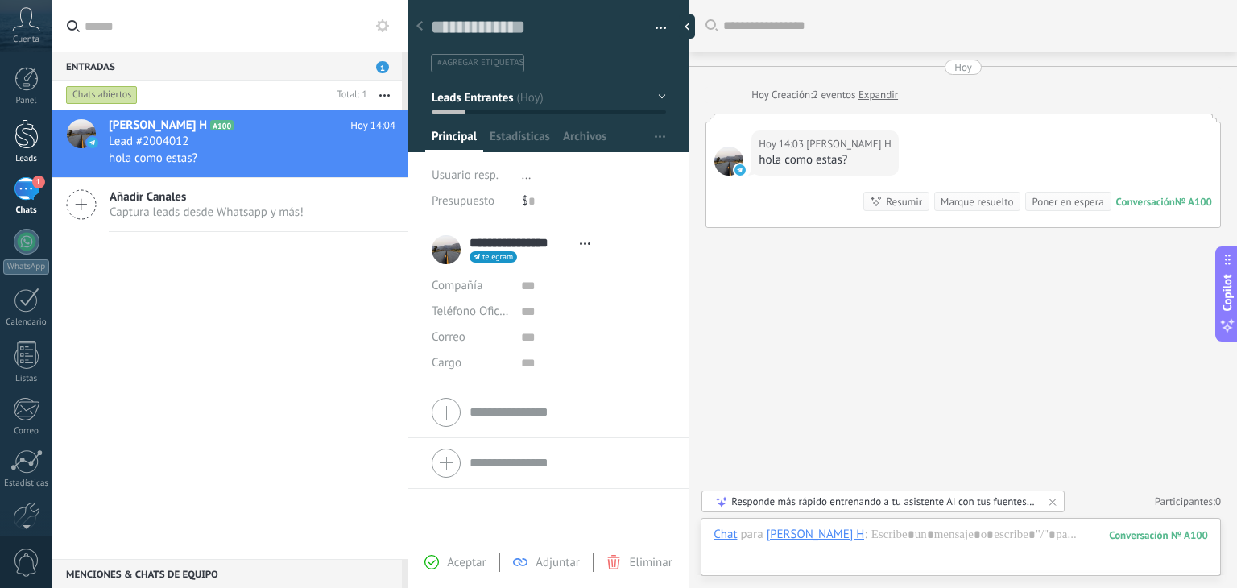
click at [32, 140] on div at bounding box center [26, 134] width 24 height 30
